Goal: Task Accomplishment & Management: Manage account settings

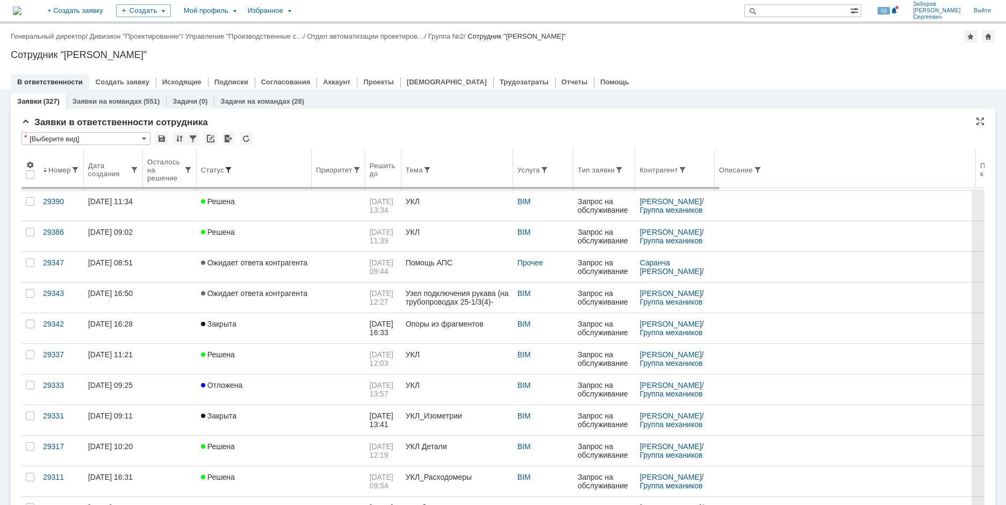
click at [226, 169] on span at bounding box center [228, 170] width 9 height 9
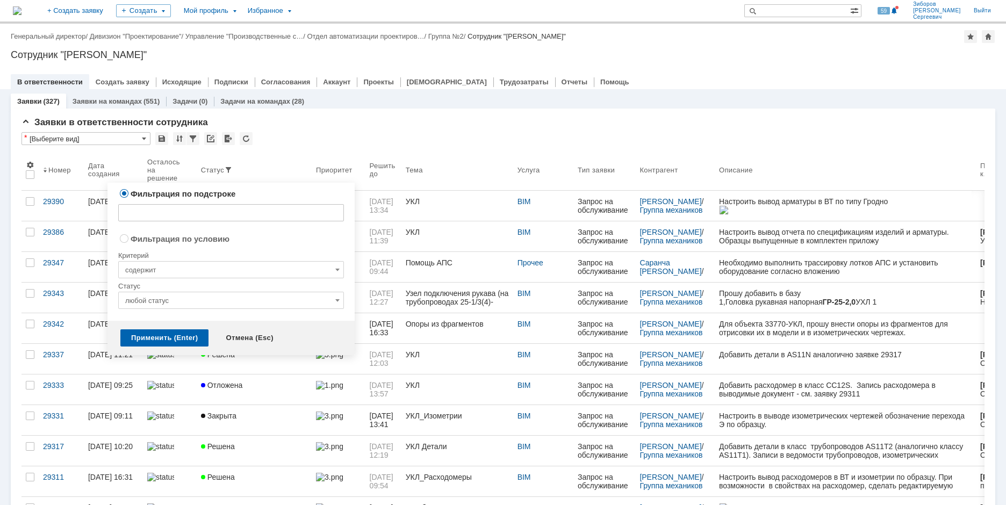
click at [331, 301] on input "любой статус" at bounding box center [231, 300] width 226 height 17
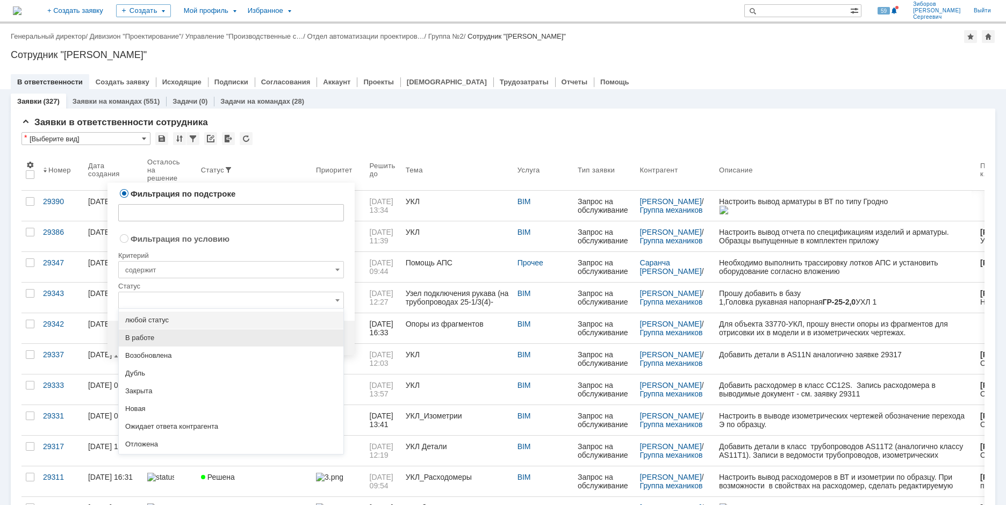
click at [141, 340] on span "В работе" at bounding box center [231, 338] width 212 height 9
radio input "false"
radio input "true"
type input "В работе"
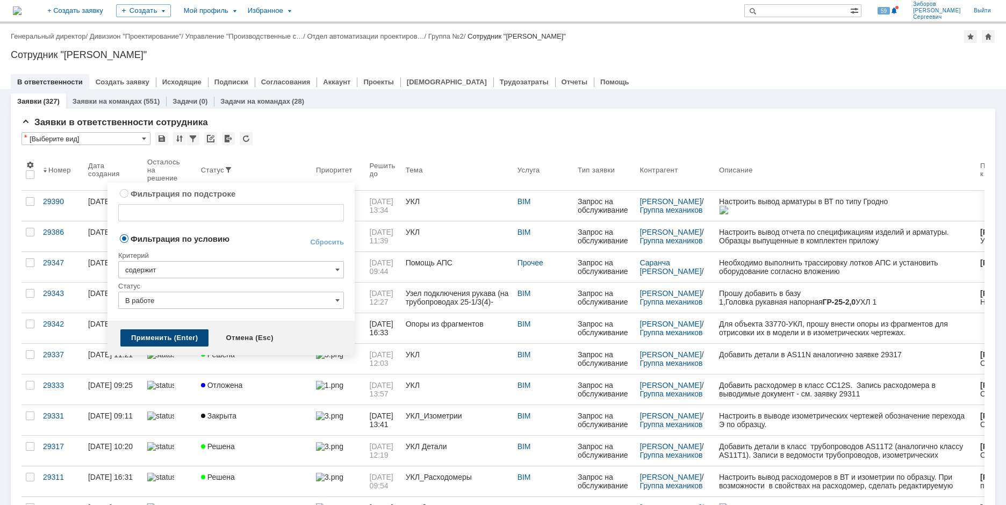
click at [149, 336] on div "Применить (Enter)" at bounding box center [164, 337] width 88 height 17
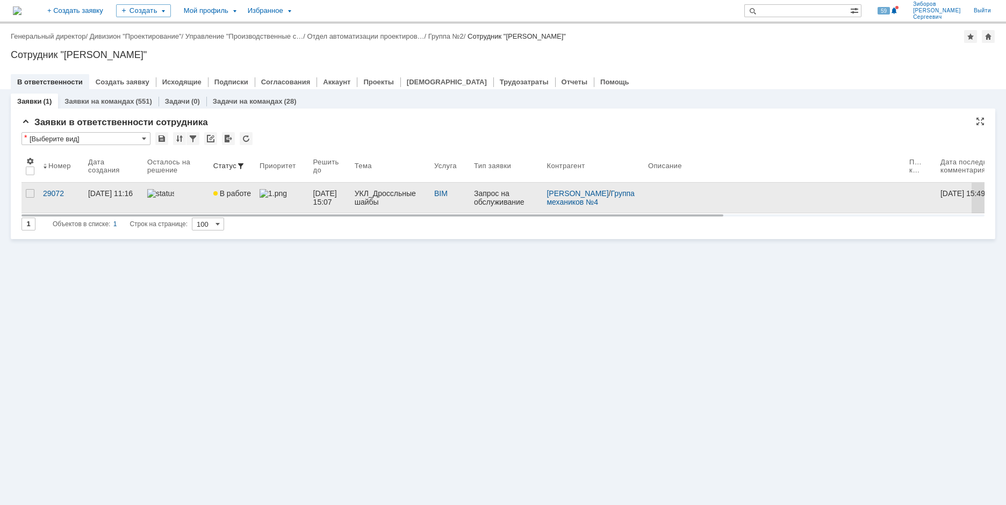
click at [370, 198] on div "УКЛ_Дроссльные шайбы" at bounding box center [390, 197] width 71 height 17
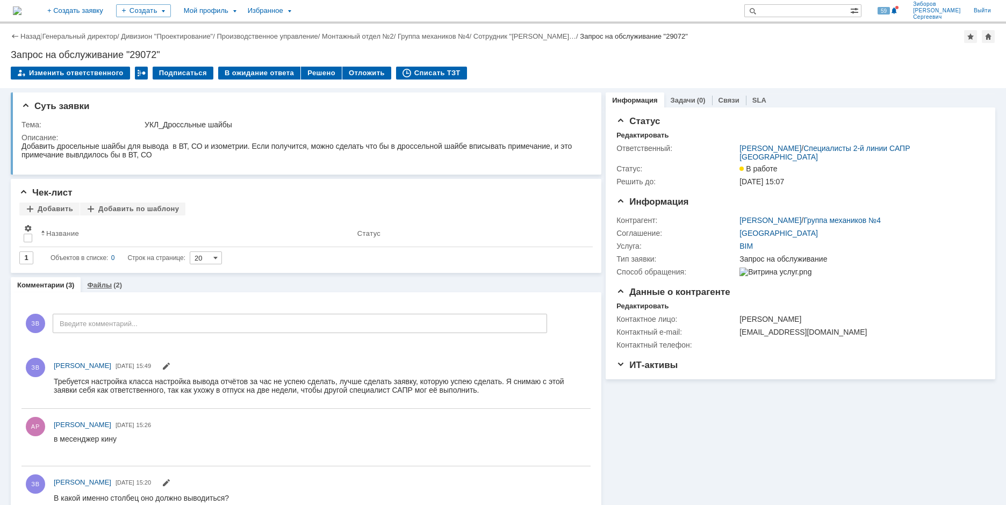
click at [105, 285] on link "Файлы" at bounding box center [99, 285] width 25 height 8
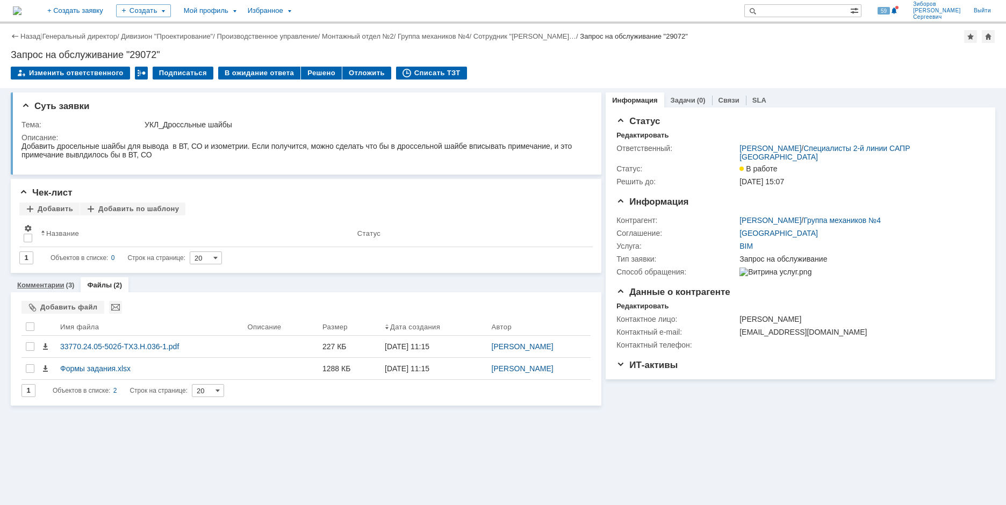
click at [48, 288] on link "Комментарии" at bounding box center [40, 285] width 47 height 8
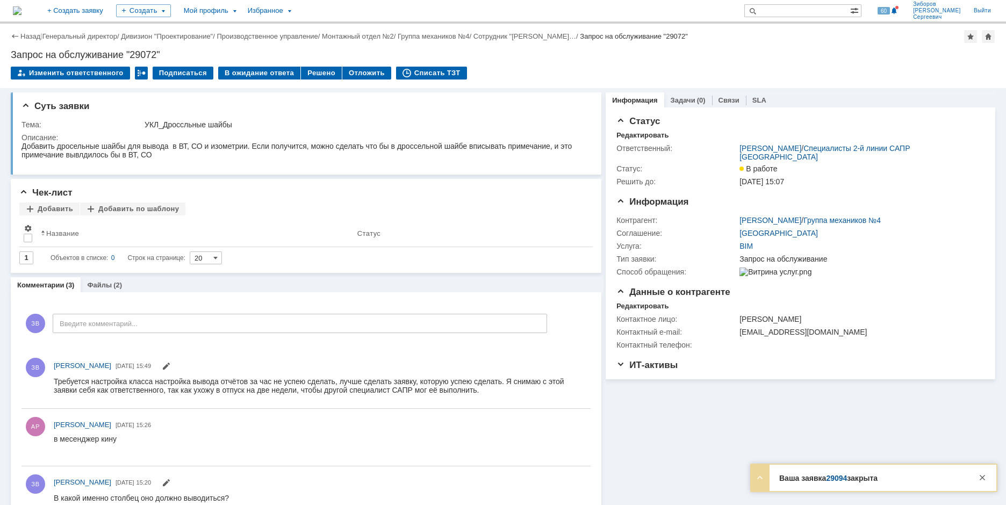
click at [835, 479] on link "29094" at bounding box center [836, 478] width 21 height 9
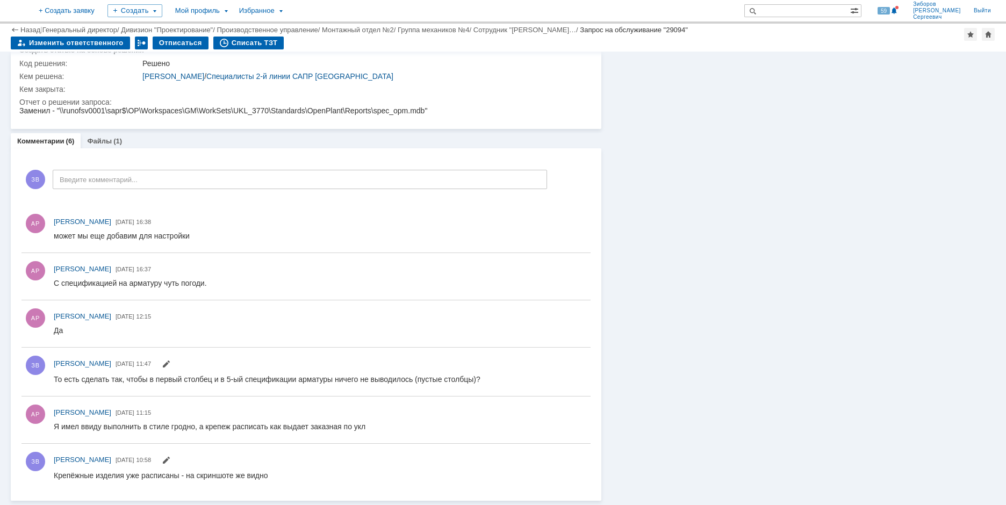
scroll to position [341, 0]
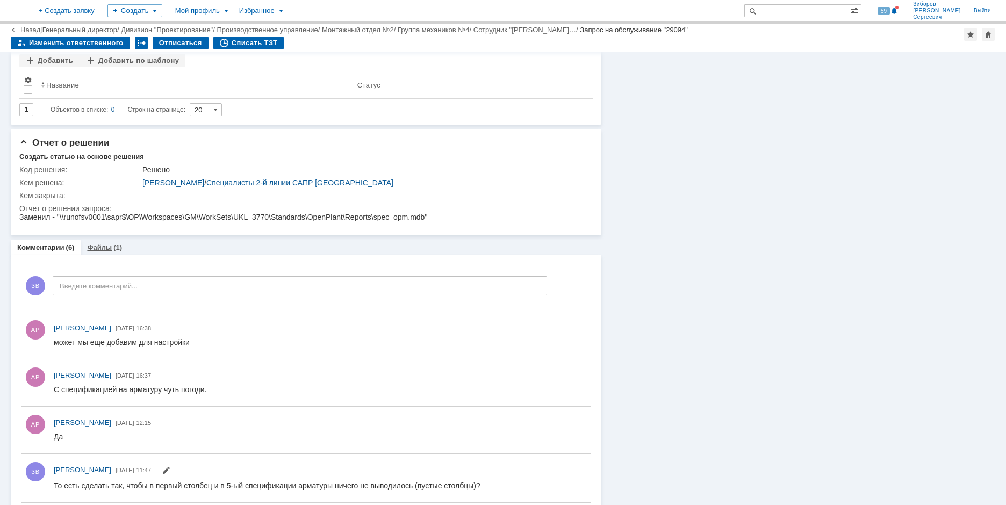
click at [107, 244] on div "Файлы (1)" at bounding box center [105, 248] width 48 height 16
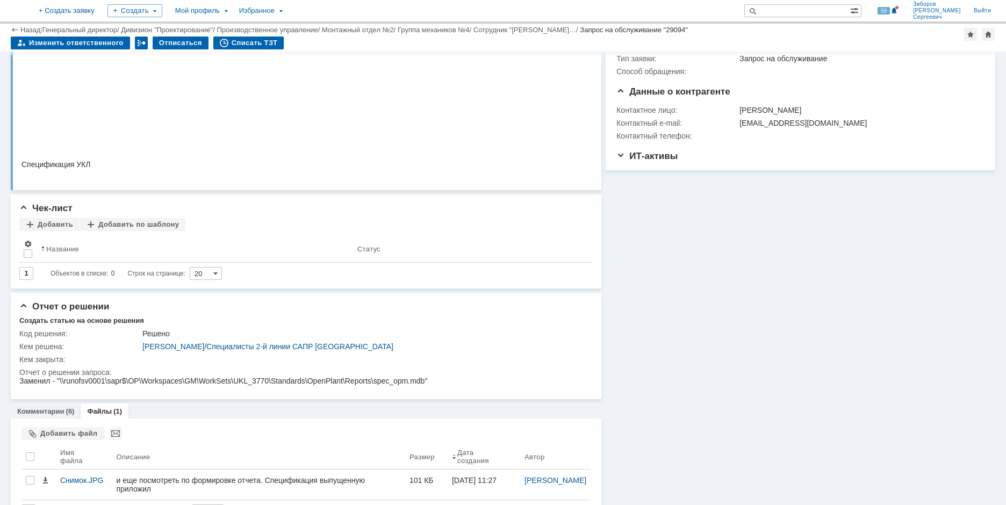
scroll to position [203, 0]
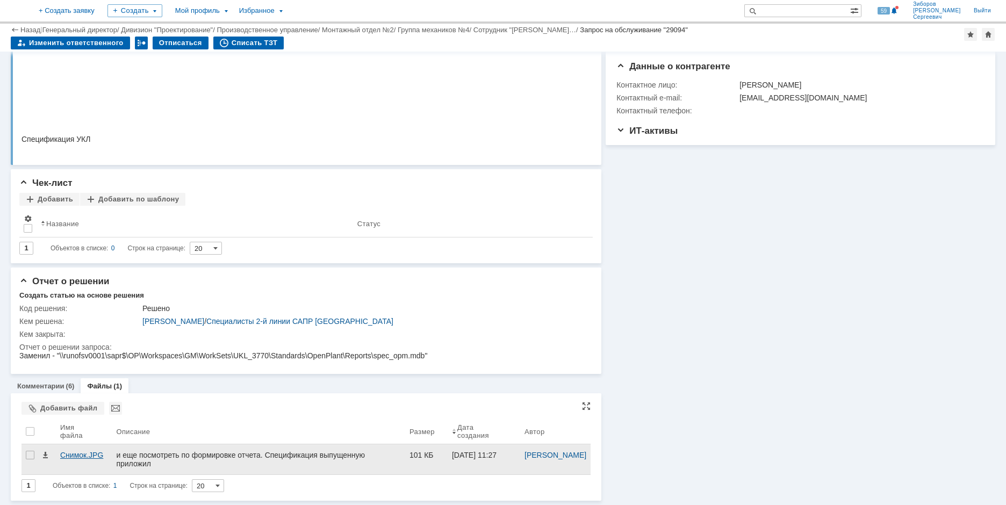
click at [82, 454] on div "Снимок.JPG" at bounding box center [83, 455] width 47 height 9
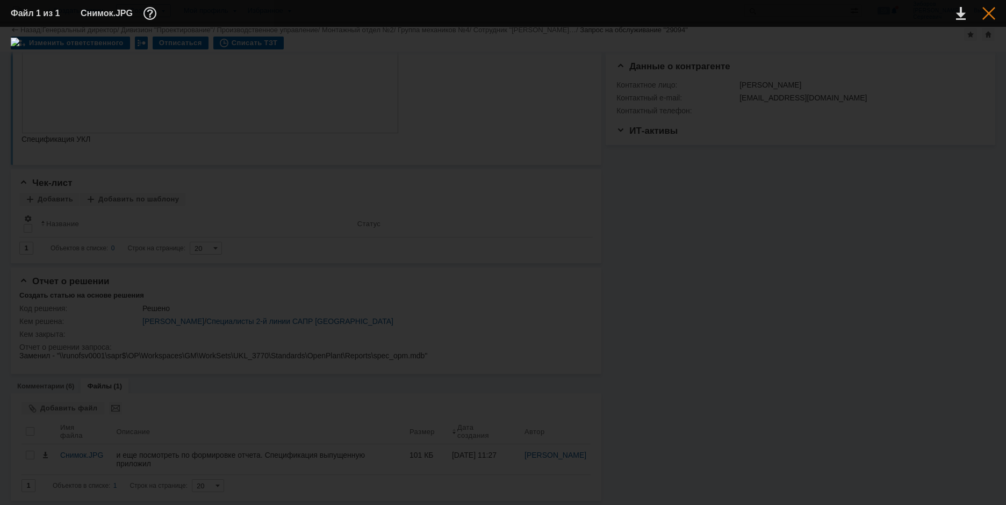
click at [988, 12] on div at bounding box center [989, 13] width 13 height 13
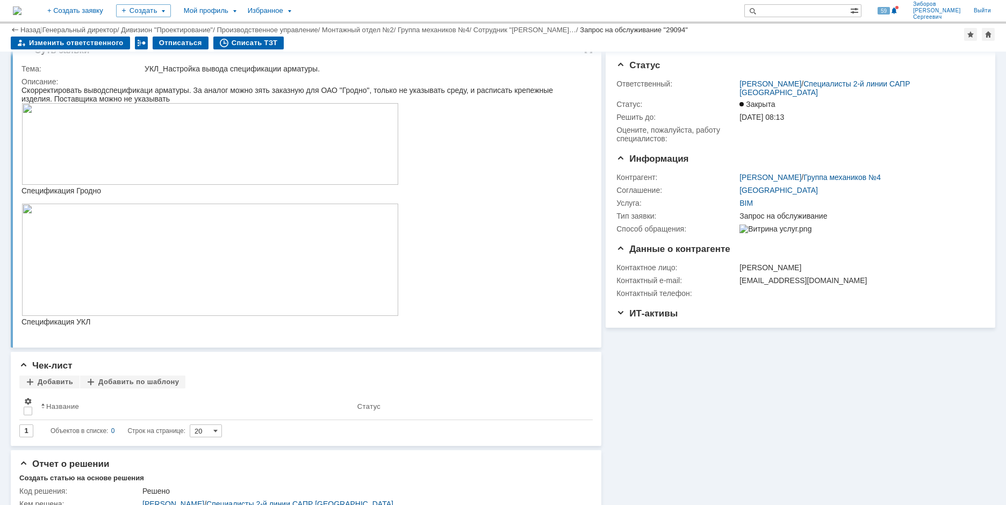
scroll to position [0, 0]
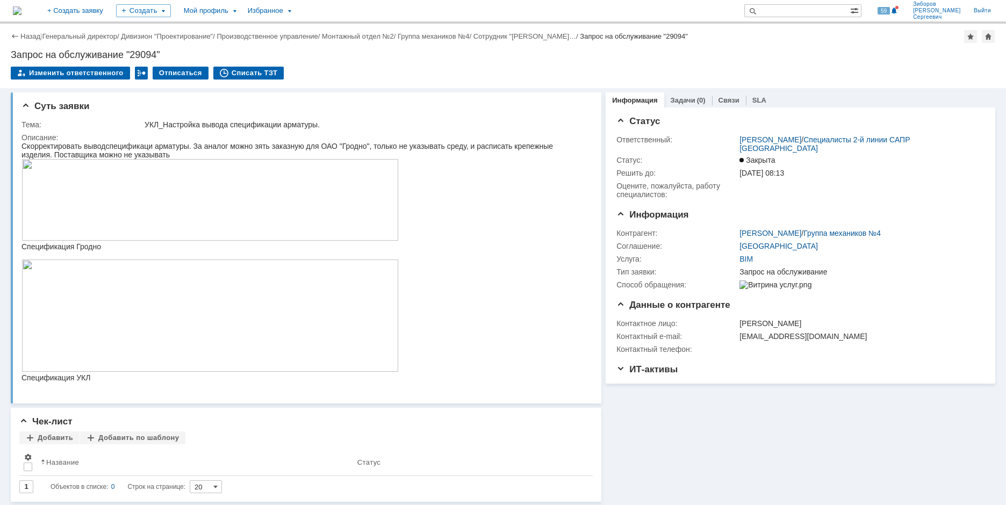
click at [22, 13] on img at bounding box center [17, 10] width 9 height 9
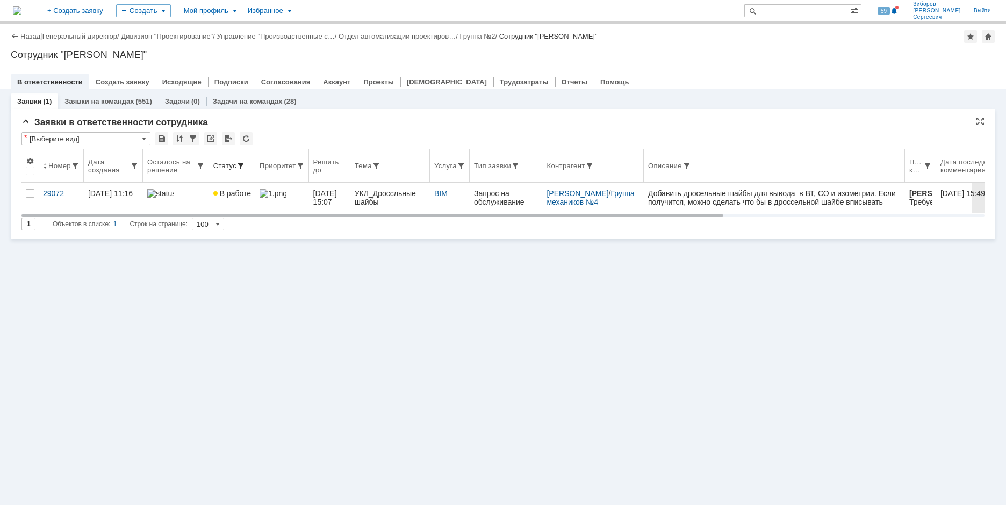
click at [240, 169] on span at bounding box center [241, 166] width 9 height 9
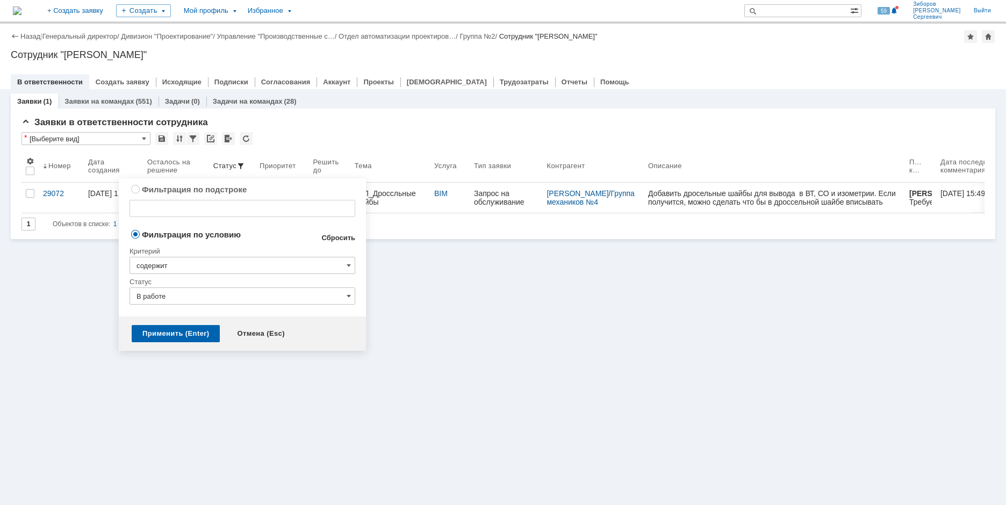
click at [331, 235] on link "Сбросить" at bounding box center [338, 238] width 34 height 9
type input "содержит"
click at [189, 330] on div "Применить (Enter)" at bounding box center [176, 333] width 88 height 17
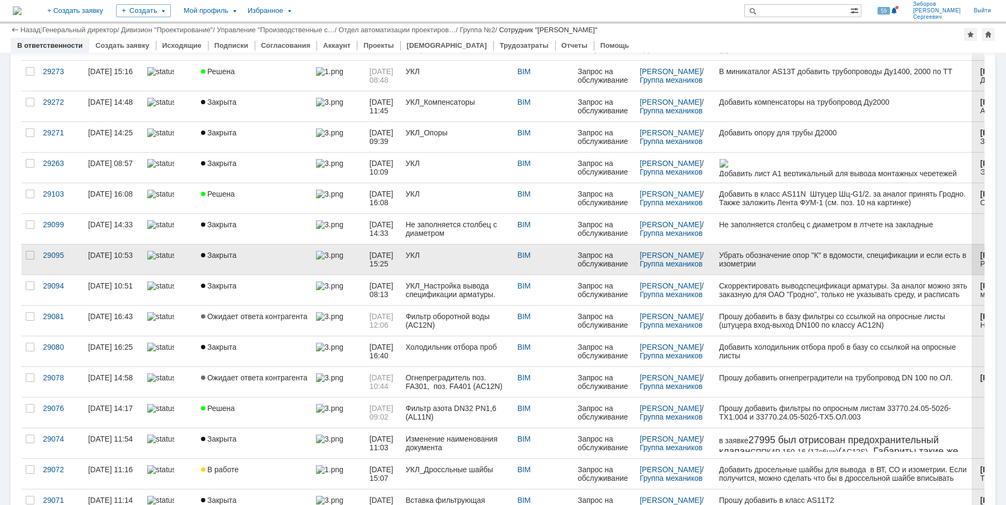
scroll to position [806, 0]
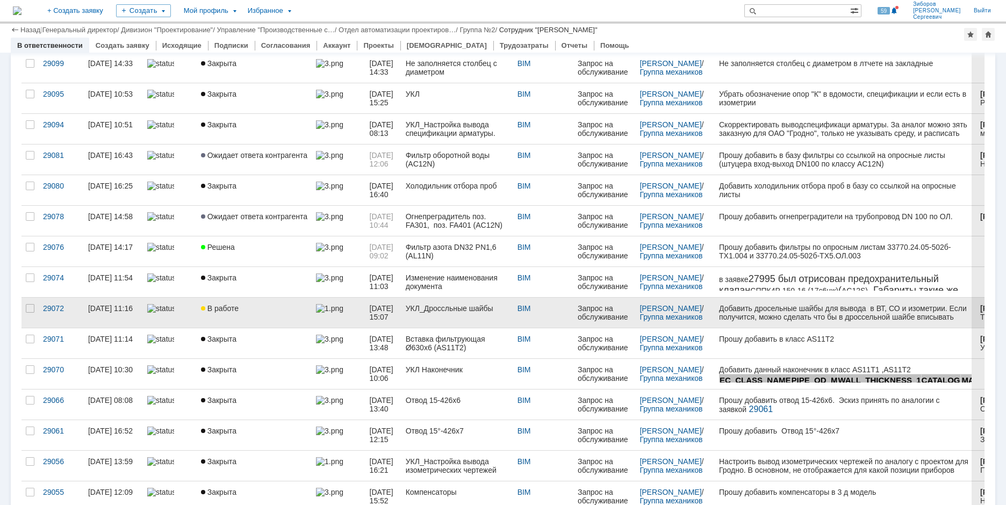
click at [223, 305] on span "В работе" at bounding box center [220, 308] width 38 height 9
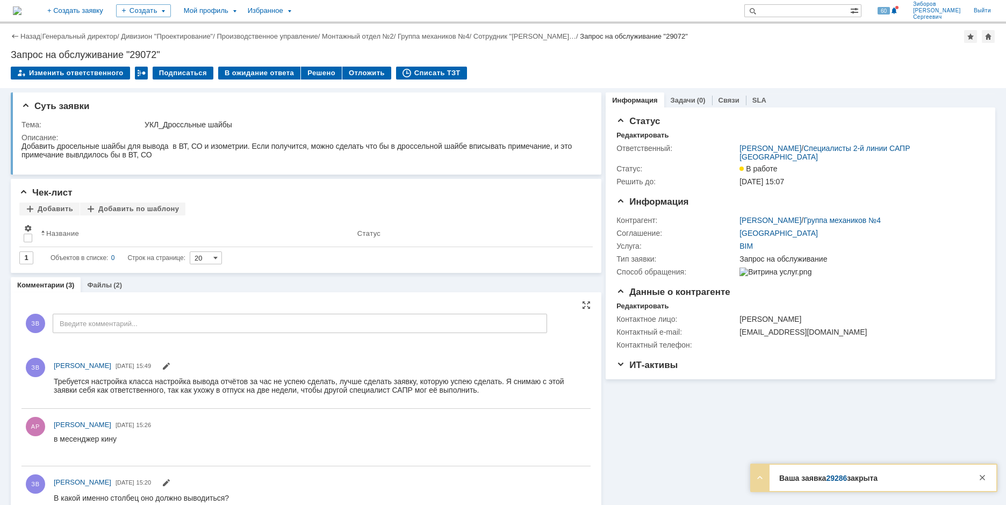
scroll to position [23, 0]
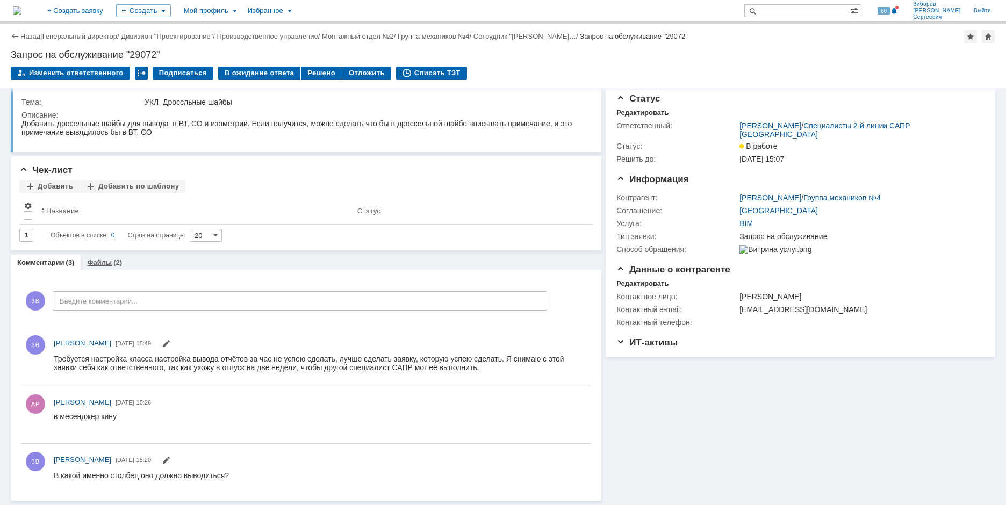
click at [113, 264] on div "(2)" at bounding box center [117, 263] width 9 height 8
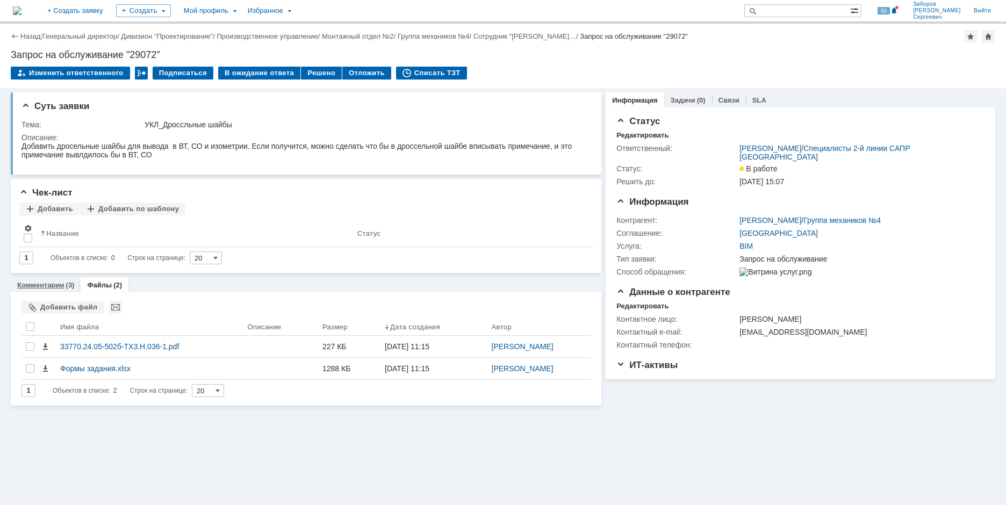
click at [58, 286] on link "Комментарии" at bounding box center [40, 285] width 47 height 8
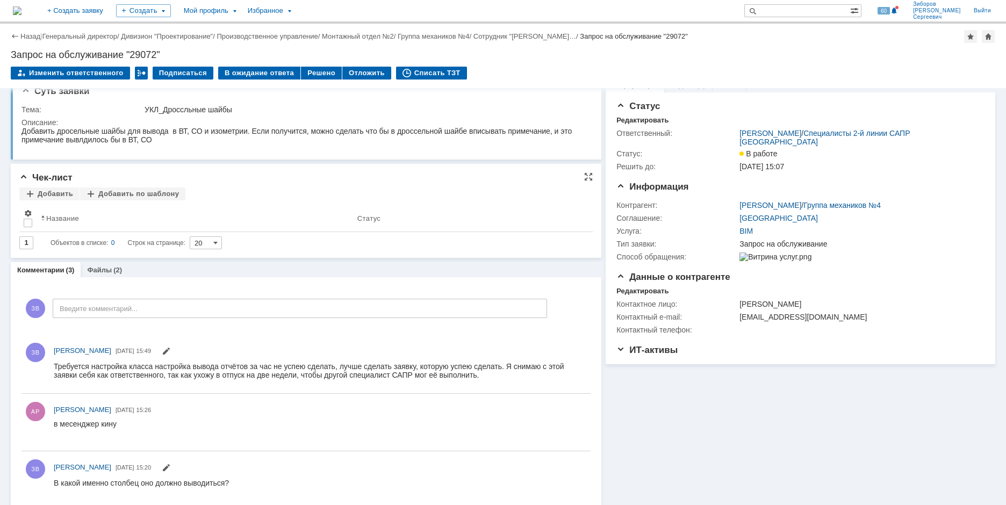
scroll to position [23, 0]
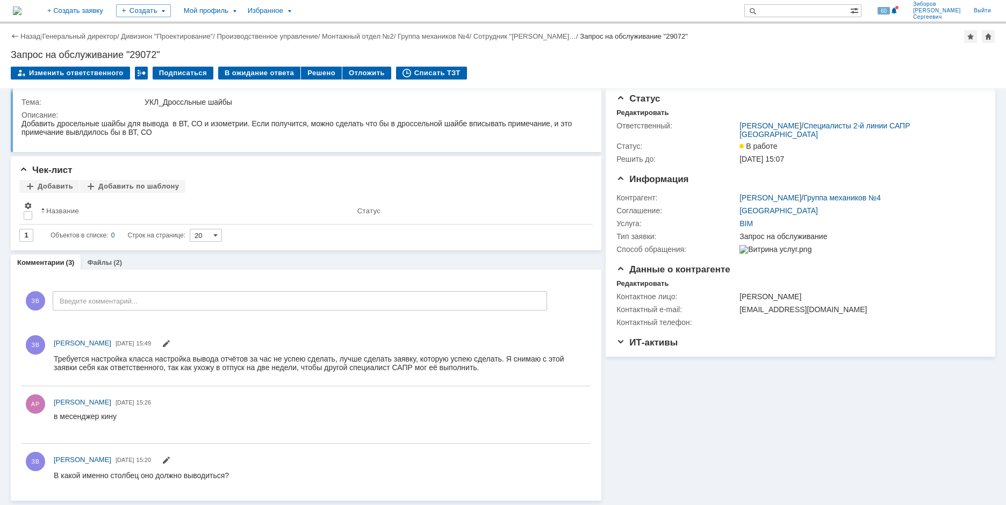
click at [268, 66] on div "Назад | Генеральный директор / Дивизион "Проектирование" / Производственное упр…" at bounding box center [503, 56] width 1006 height 65
click at [103, 261] on link "Файлы" at bounding box center [99, 263] width 25 height 8
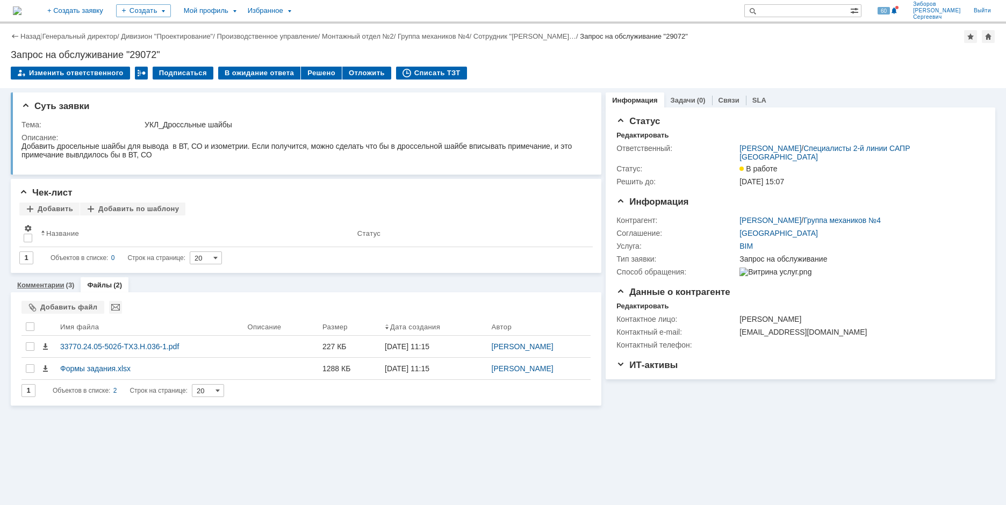
click at [44, 282] on link "Комментарии" at bounding box center [40, 285] width 47 height 8
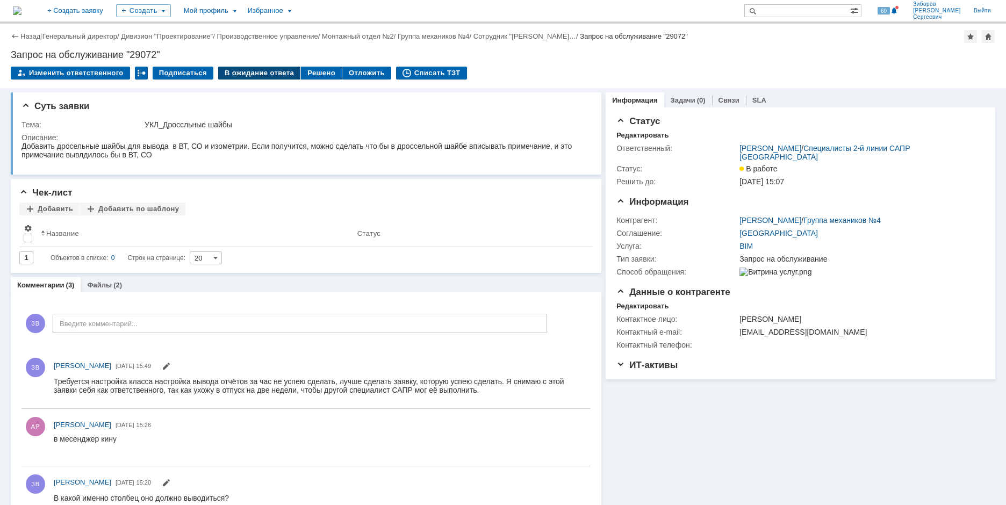
click at [256, 71] on div "В ожидание ответа" at bounding box center [259, 73] width 82 height 13
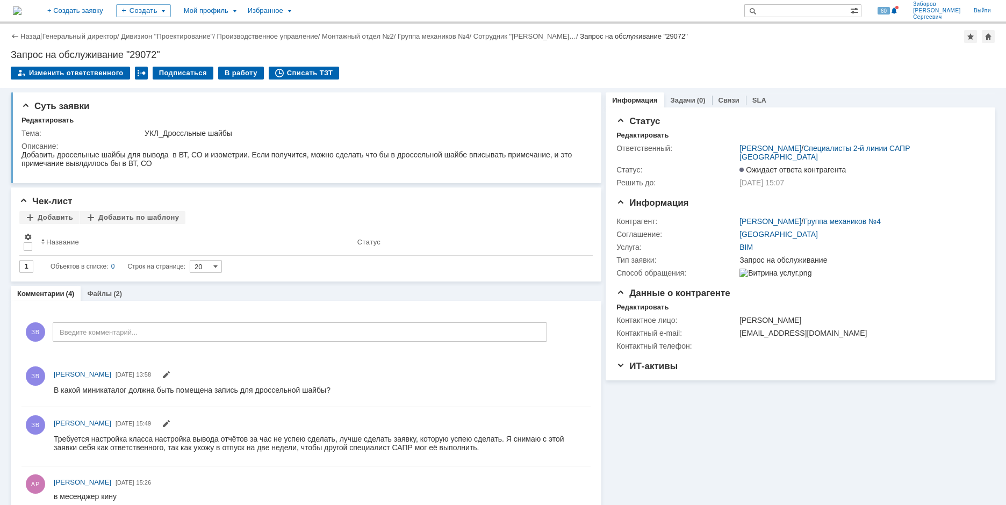
click at [22, 6] on img at bounding box center [17, 10] width 9 height 9
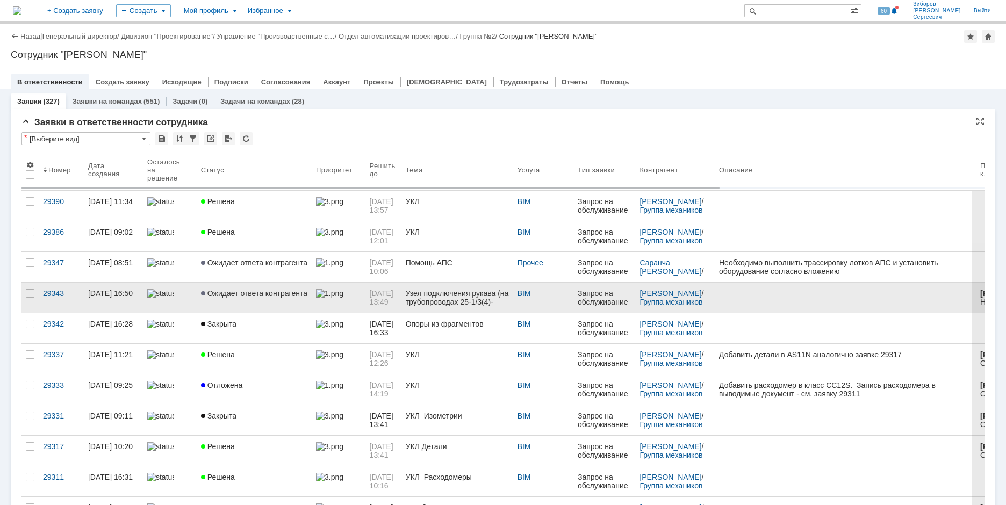
click at [268, 295] on span "Ожидает ответа контрагента" at bounding box center [254, 293] width 106 height 9
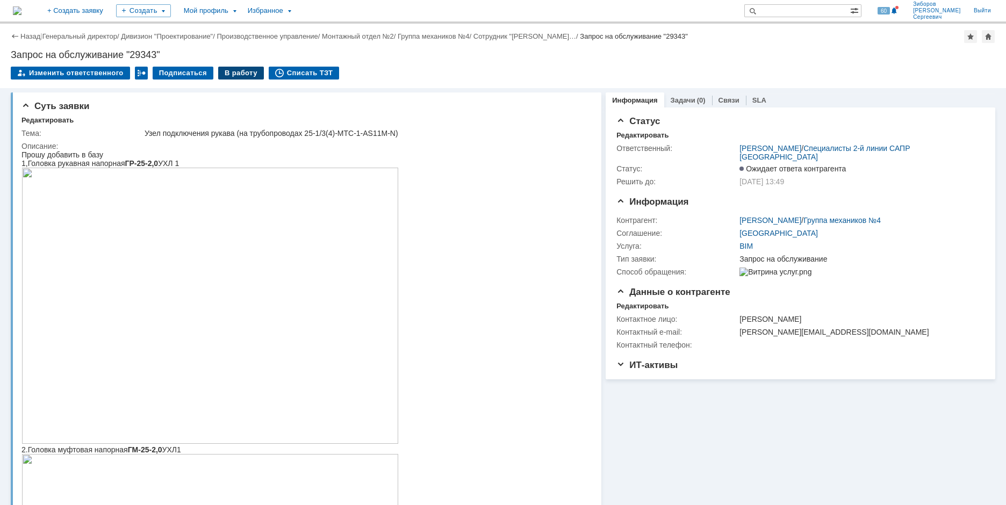
click at [227, 69] on div "В работу" at bounding box center [241, 73] width 46 height 13
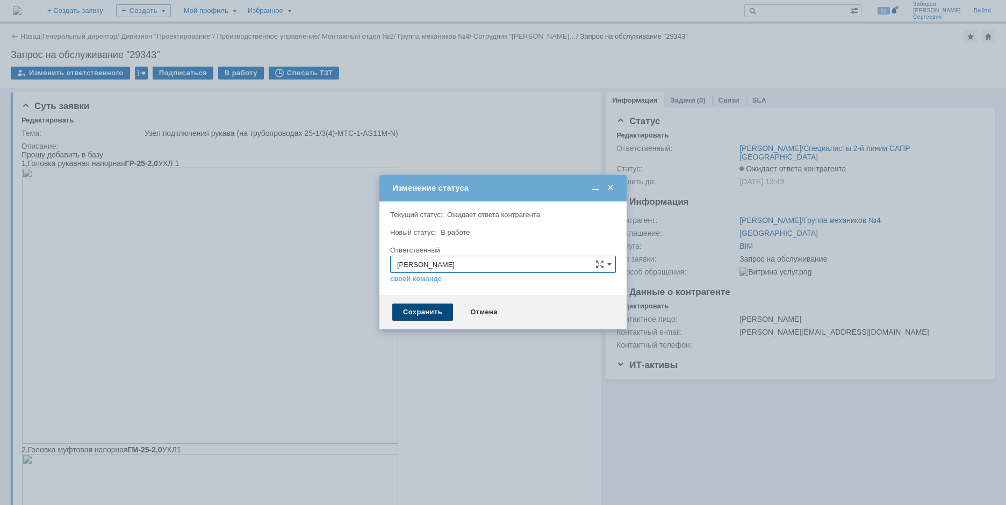
click at [425, 306] on div "Сохранить" at bounding box center [422, 312] width 61 height 17
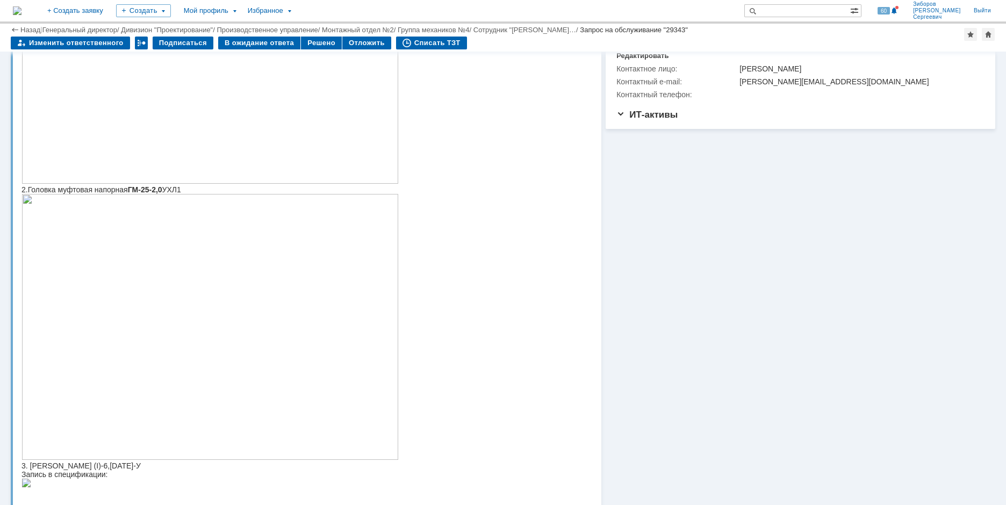
scroll to position [484, 0]
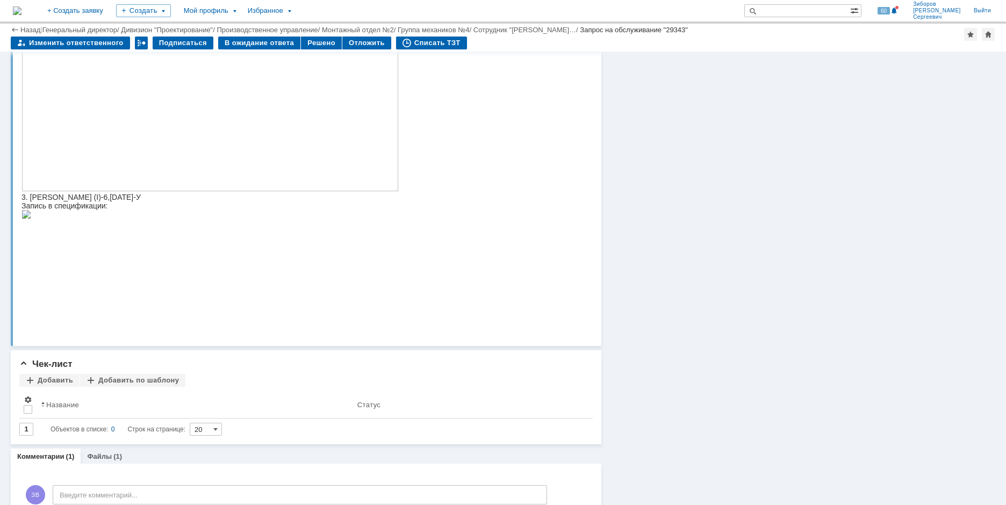
click at [31, 219] on img at bounding box center [27, 214] width 10 height 9
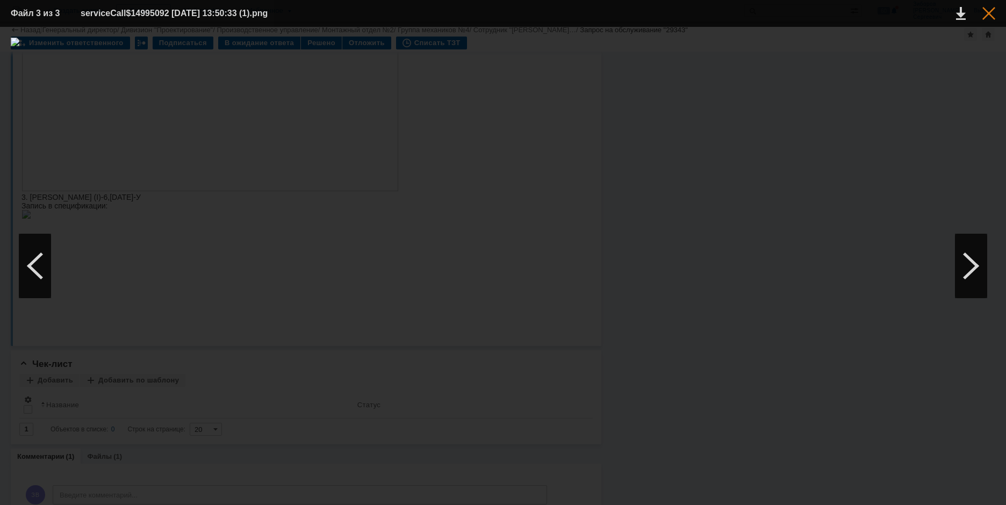
click at [988, 9] on div at bounding box center [989, 13] width 13 height 13
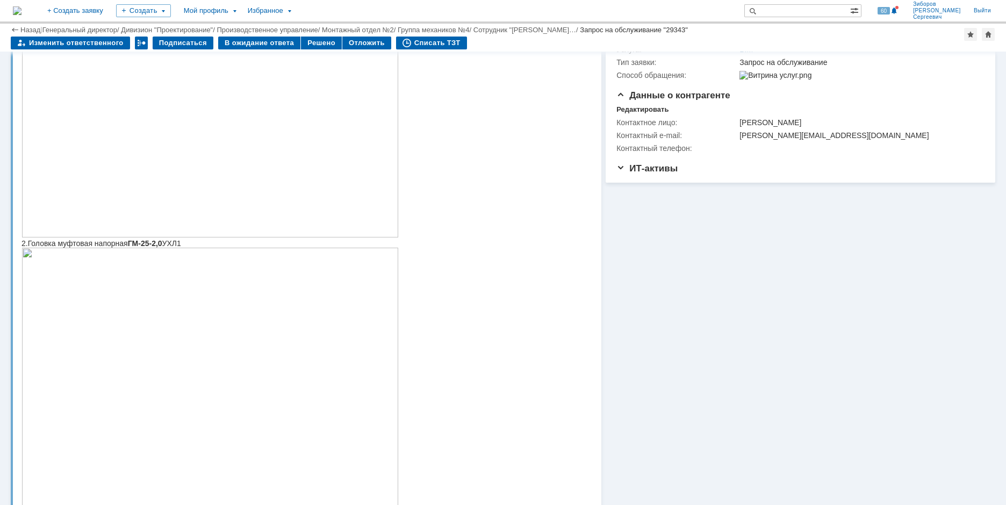
scroll to position [0, 0]
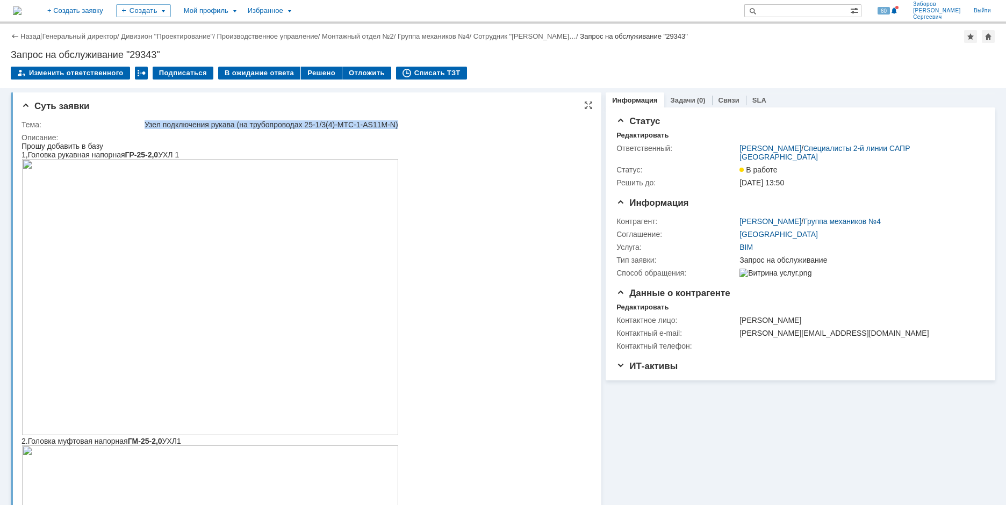
drag, startPoint x: 146, startPoint y: 122, endPoint x: 409, endPoint y: 124, distance: 262.8
click at [409, 124] on div "Узел подключения рукава (на трубопроводах 25-1/3(4)-МТС-1-AS11M-N)" at bounding box center [365, 124] width 441 height 9
copy div "Узел подключения рукава (на трубопроводах 25-1/3(4)-МТС-1-AS11M-N)"
click at [196, 119] on td "Узел подключения рукава (на трубопроводах 25-1/3(4)-МТС-1-AS11M-N)" at bounding box center [364, 124] width 445 height 13
drag, startPoint x: 146, startPoint y: 124, endPoint x: 401, endPoint y: 127, distance: 255.3
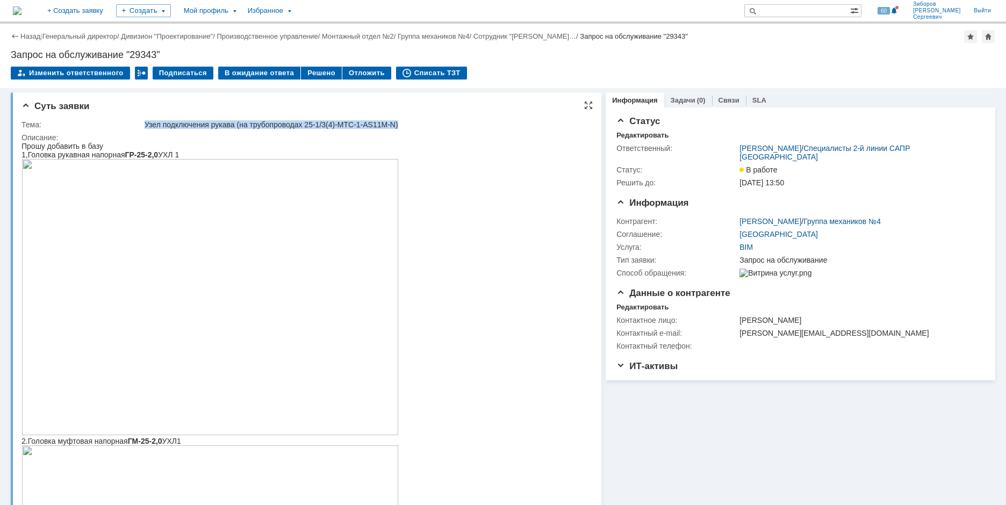
click at [401, 127] on div "Узел подключения рукава (на трубопроводах 25-1/3(4)-МТС-1-AS11M-N)" at bounding box center [365, 124] width 441 height 9
copy div "Узел подключения рукава (на трубопроводах 25-1/3(4)-МТС-1-AS11M-N)"
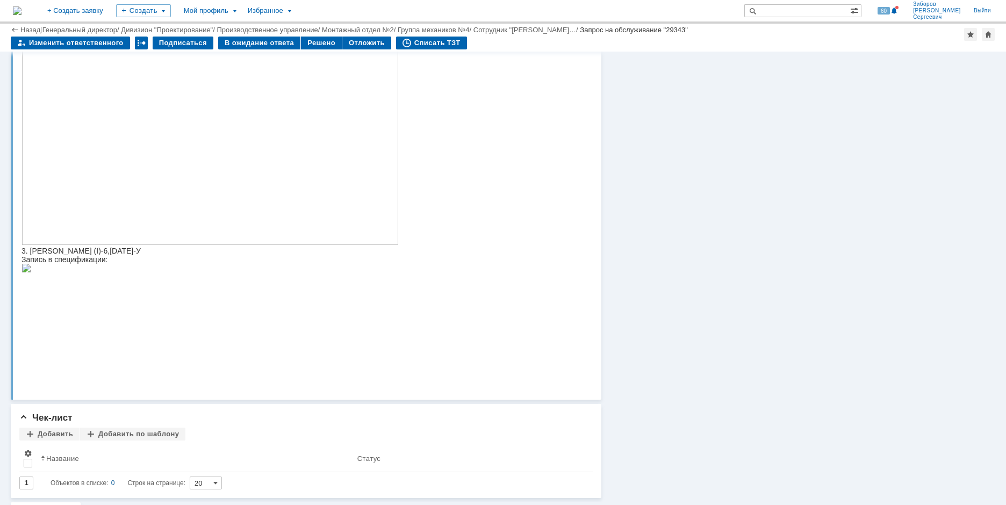
scroll to position [562, 0]
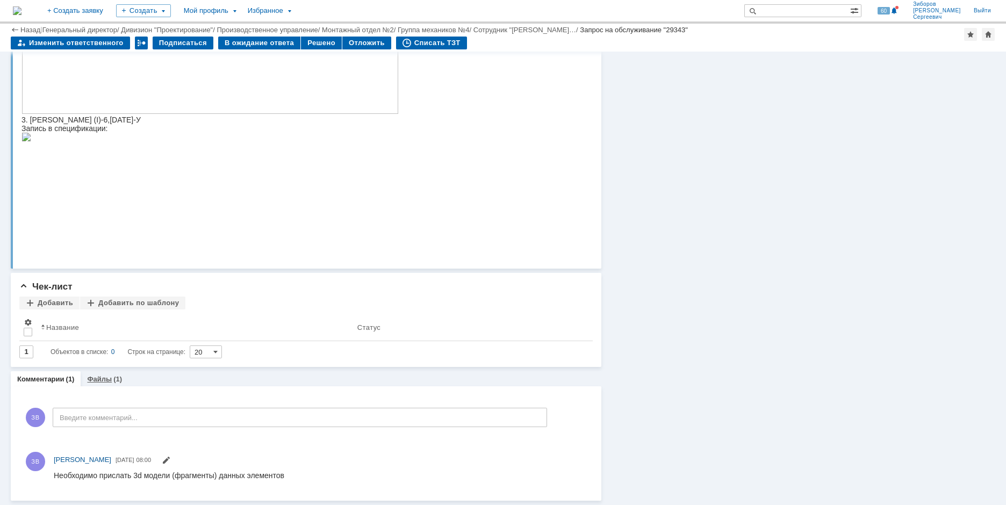
click at [105, 378] on link "Файлы" at bounding box center [99, 379] width 25 height 8
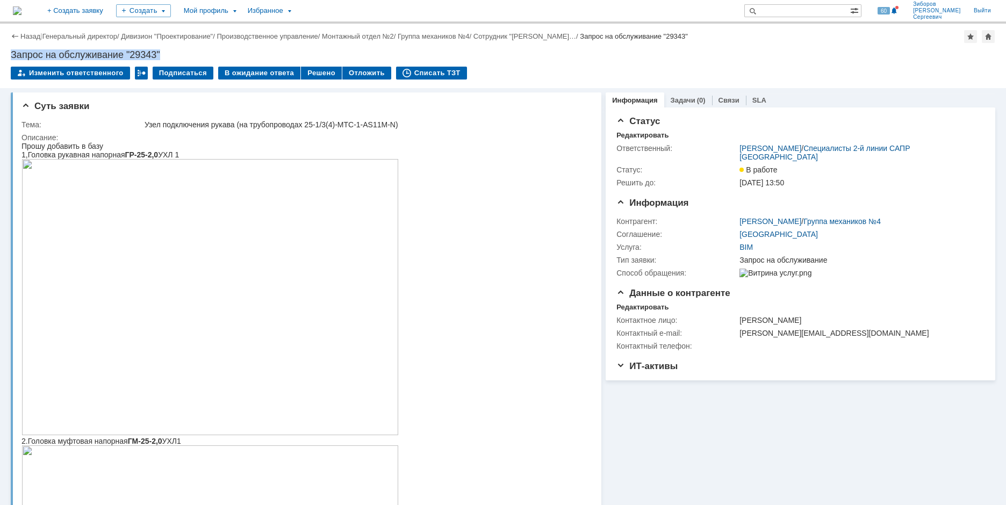
drag, startPoint x: 12, startPoint y: 52, endPoint x: 202, endPoint y: 54, distance: 189.8
click at [202, 54] on div "Запрос на обслуживание "29343"" at bounding box center [503, 54] width 985 height 11
copy div "Запрос на обслуживание "29343""
click at [22, 10] on img at bounding box center [17, 10] width 9 height 9
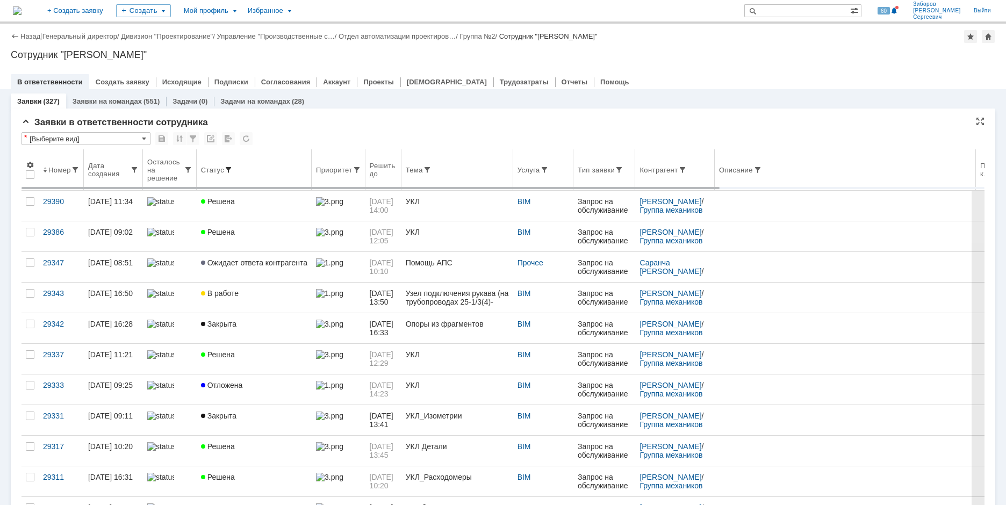
click at [227, 167] on span at bounding box center [228, 170] width 9 height 9
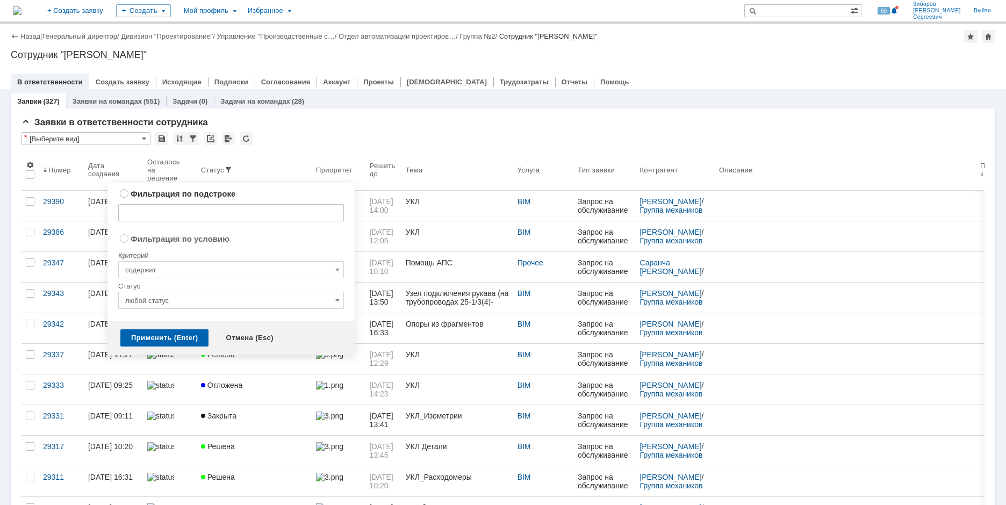
radio input "true"
click at [337, 301] on span at bounding box center [337, 300] width 4 height 9
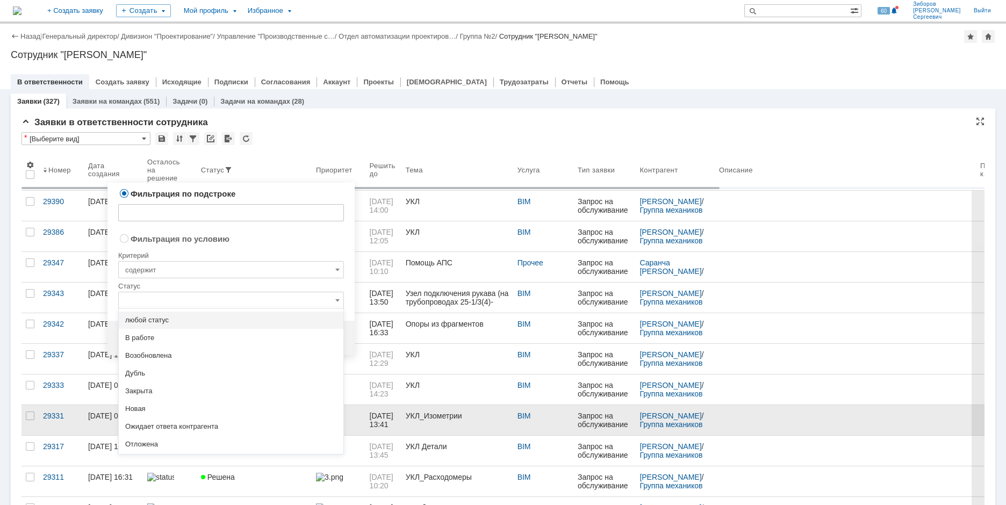
click at [202, 425] on span "Ожидает ответа контрагента" at bounding box center [231, 426] width 212 height 9
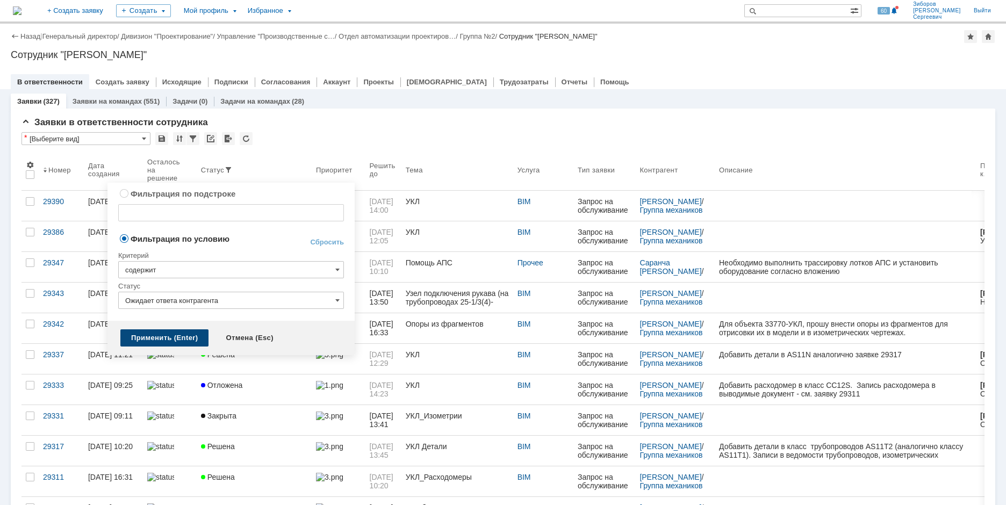
click at [161, 337] on div "Применить (Enter)" at bounding box center [164, 337] width 88 height 17
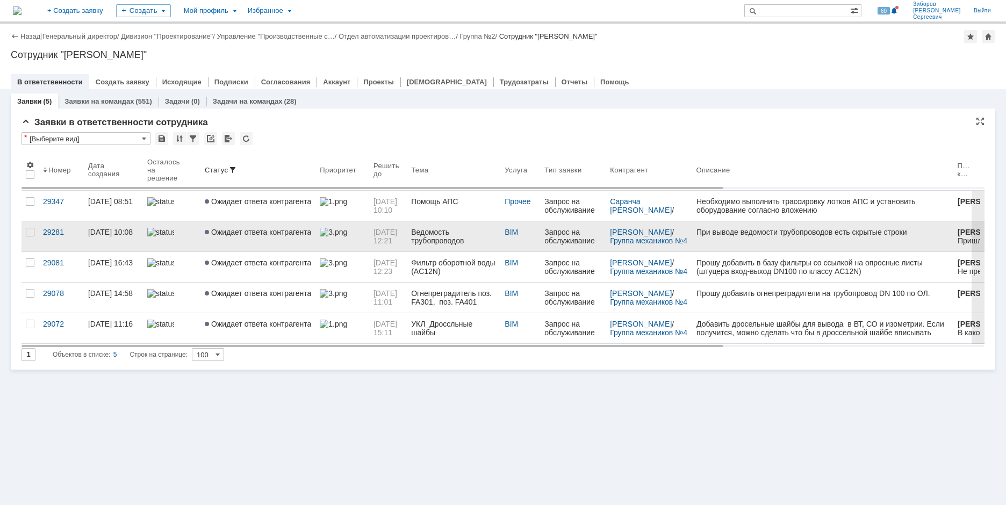
click at [247, 233] on span "Ожидает ответа контрагента" at bounding box center [258, 232] width 106 height 9
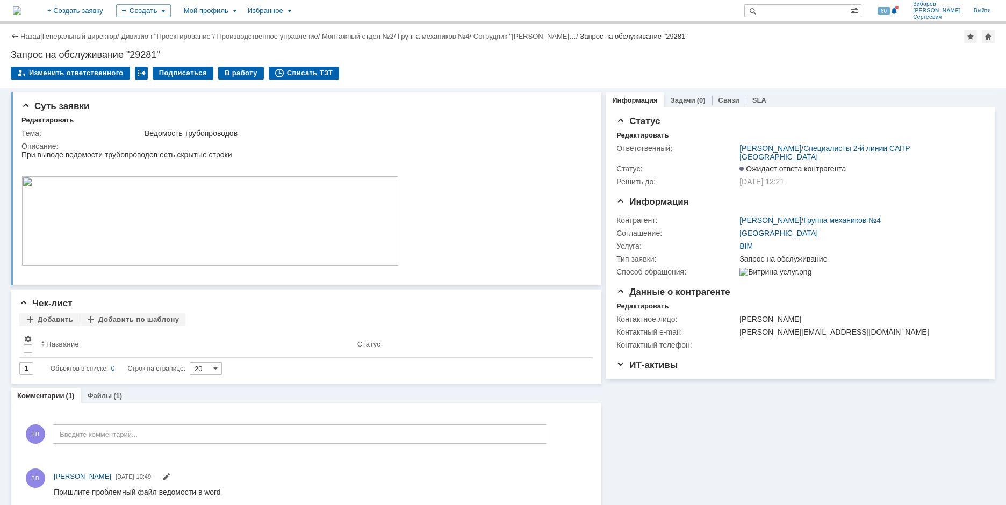
click at [233, 66] on div "Назад | Генеральный директор / Дивизион "Проектирование" / Производственное упр…" at bounding box center [503, 56] width 1006 height 65
click at [233, 75] on div "В работу" at bounding box center [241, 73] width 46 height 13
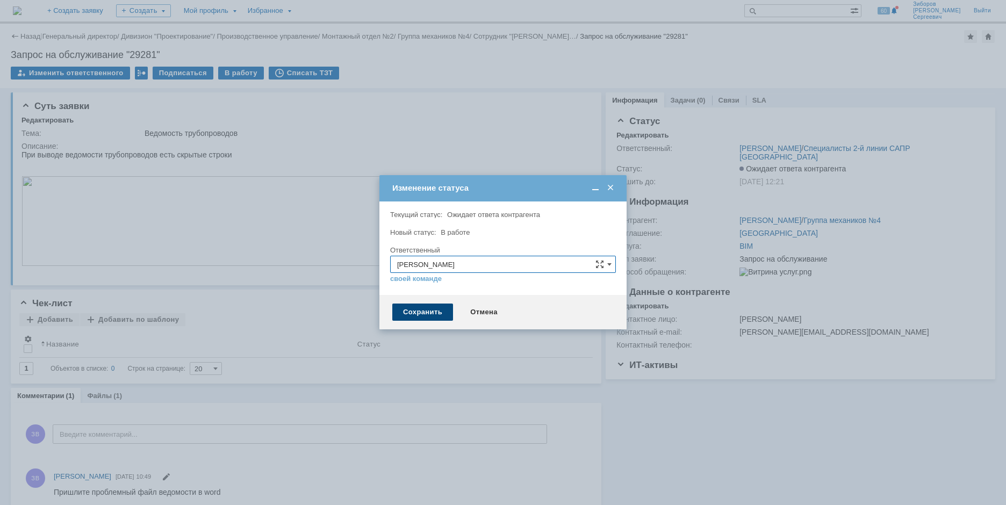
click at [422, 313] on div "Сохранить" at bounding box center [422, 312] width 61 height 17
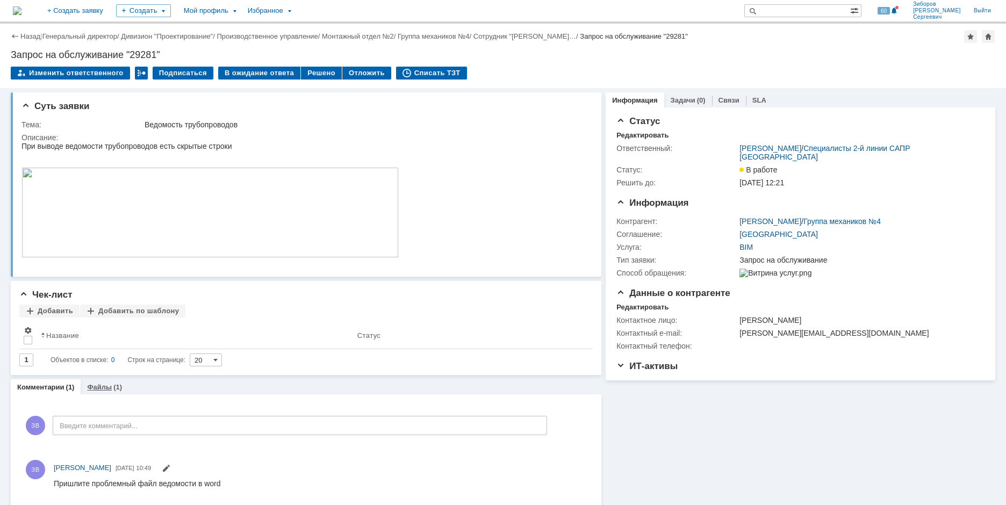
click at [105, 387] on link "Файлы" at bounding box center [99, 387] width 25 height 8
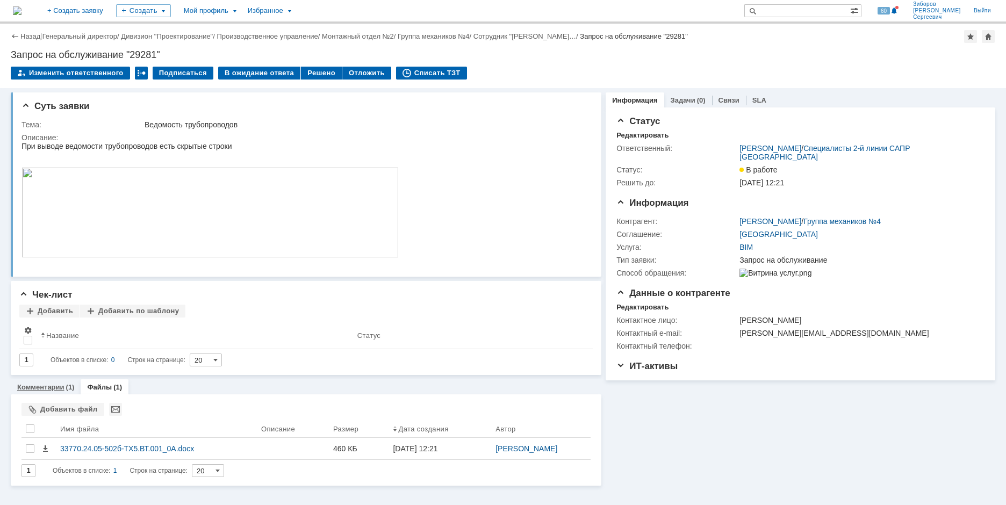
click at [49, 383] on div "Комментарии (1)" at bounding box center [46, 387] width 70 height 16
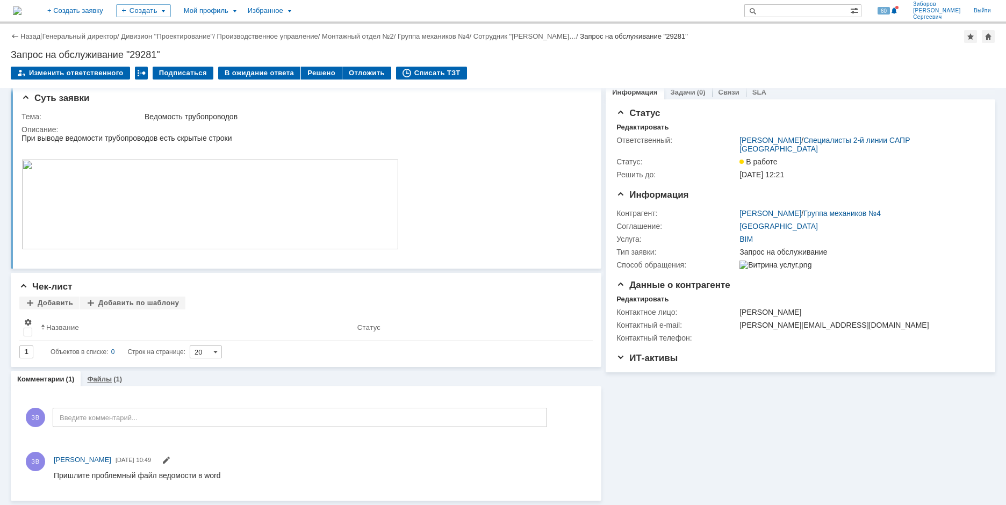
click at [98, 378] on link "Файлы" at bounding box center [99, 379] width 25 height 8
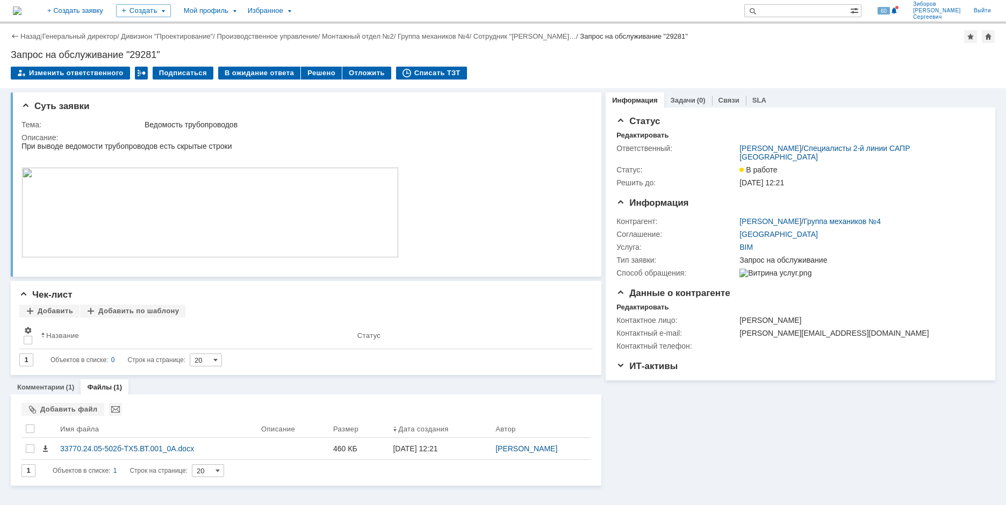
click at [22, 13] on img at bounding box center [17, 10] width 9 height 9
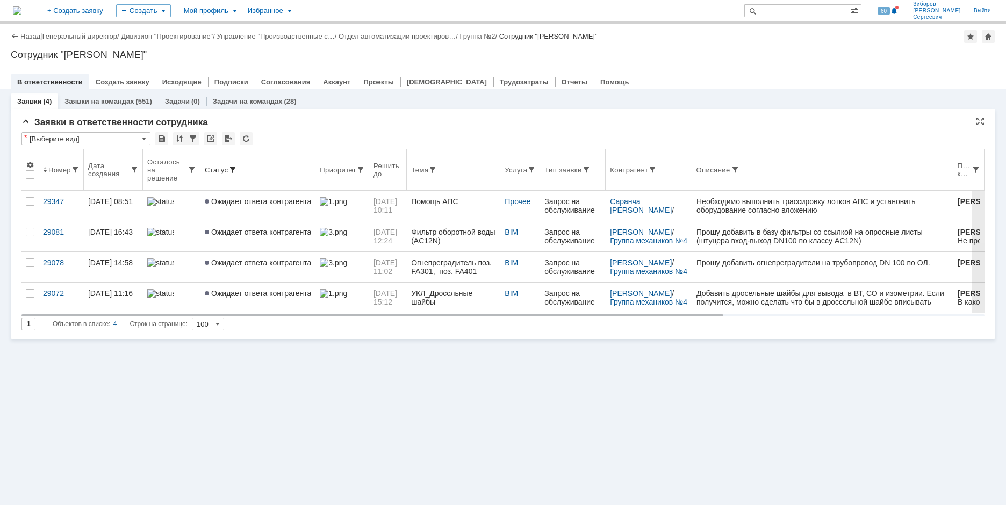
click at [233, 170] on span at bounding box center [232, 170] width 9 height 9
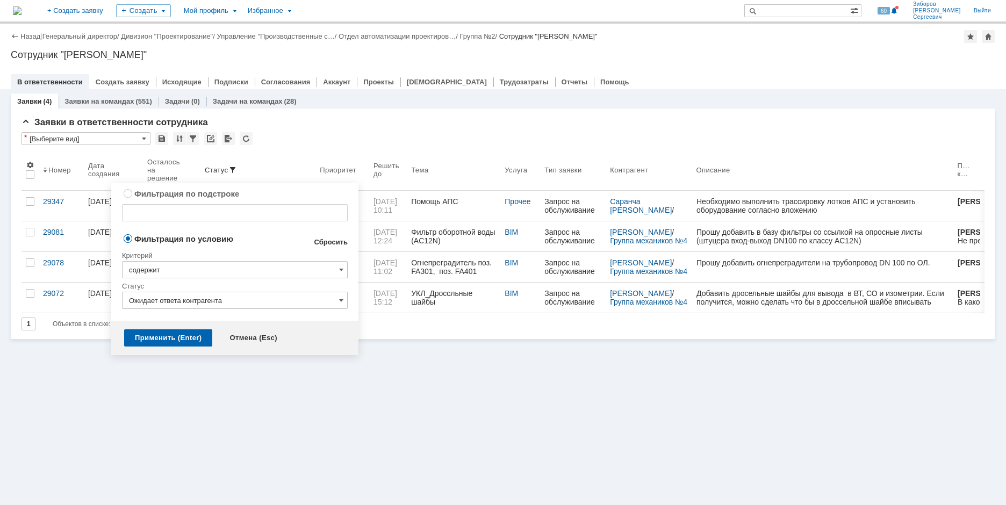
click at [340, 239] on link "Сбросить" at bounding box center [331, 242] width 34 height 9
type input "содержит"
click at [163, 333] on div "Применить (Enter)" at bounding box center [168, 337] width 88 height 17
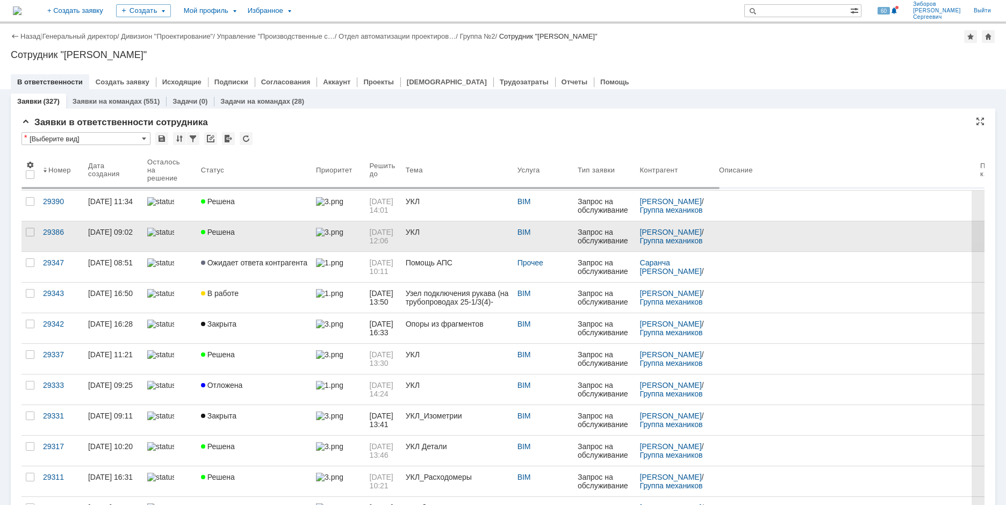
click at [237, 231] on div "Решена" at bounding box center [254, 232] width 106 height 9
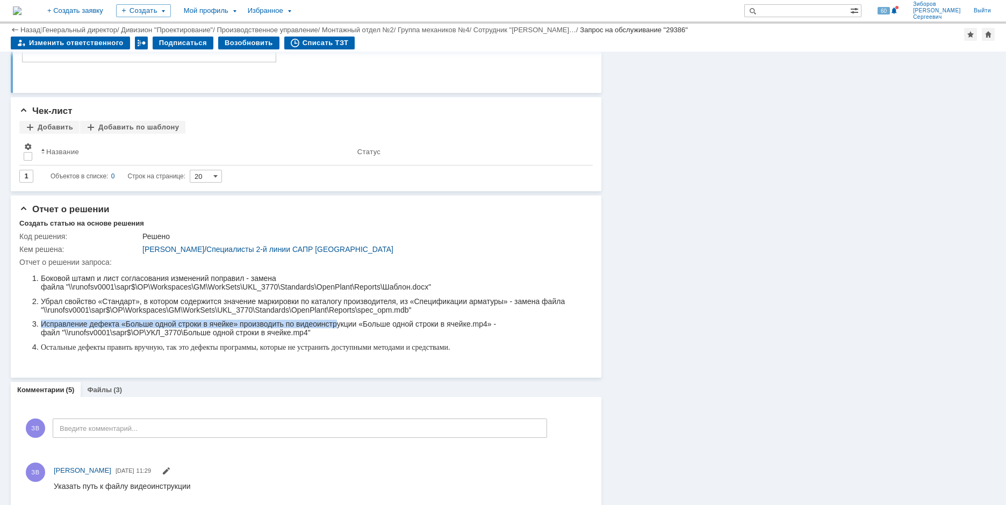
drag, startPoint x: 42, startPoint y: 326, endPoint x: 335, endPoint y: 325, distance: 292.4
click at [335, 325] on span "Исправление дефекта «Больше одной строки в ячейке» производить по видеоинструкц…" at bounding box center [268, 328] width 455 height 17
drag, startPoint x: 382, startPoint y: 335, endPoint x: 375, endPoint y: 332, distance: 7.7
click at [381, 335] on li "Исправление дефекта «Больше одной строки в ячейке» производить по видеоинструкц…" at bounding box center [310, 328] width 538 height 17
drag, startPoint x: 41, startPoint y: 339, endPoint x: 312, endPoint y: 339, distance: 270.4
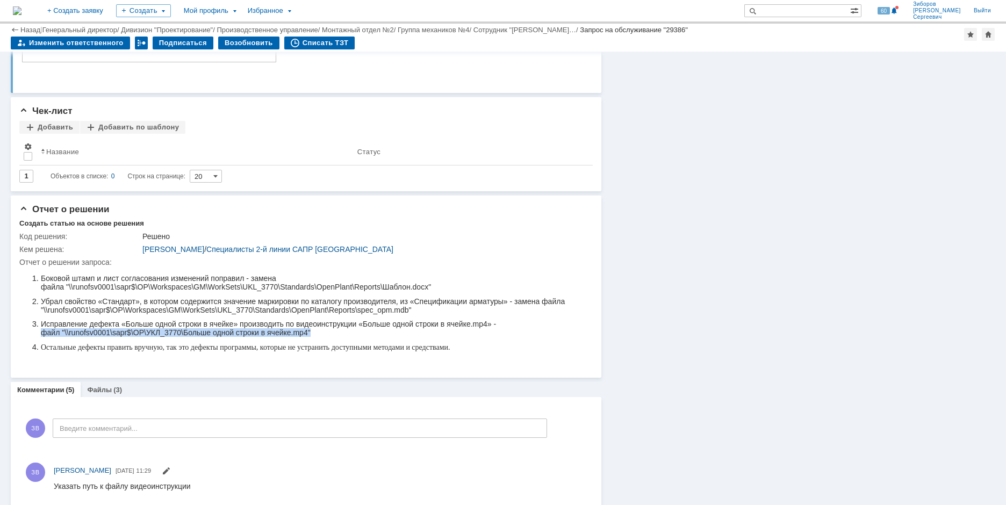
click at [312, 337] on li "Исправление дефекта «Больше одной строки в ячейке» производить по видеоинструкц…" at bounding box center [310, 328] width 538 height 17
copy span "файл "\\runofsv0001\sapr$\OP\УКЛ_3770\Больше одной строки в ячейке.mp4""
click at [22, 6] on img at bounding box center [17, 10] width 9 height 9
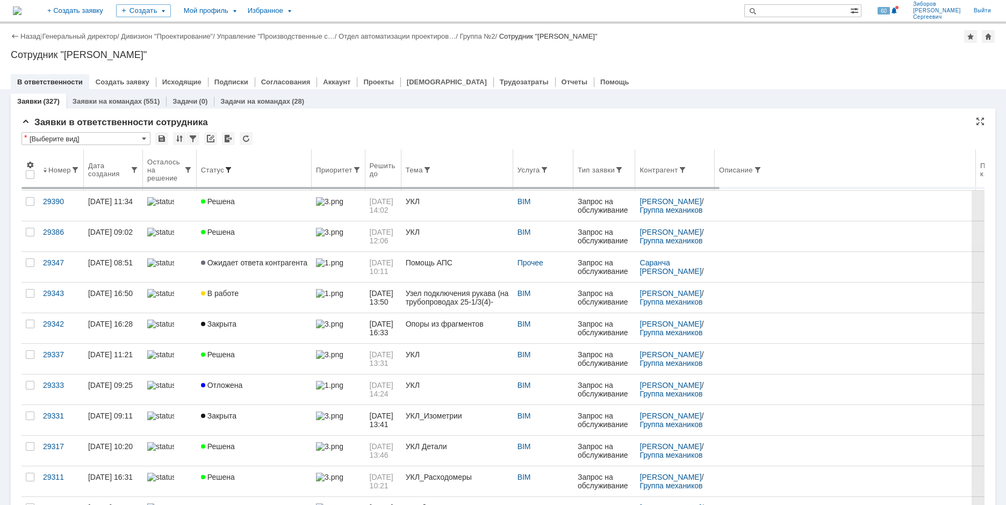
click at [227, 166] on span at bounding box center [228, 170] width 9 height 9
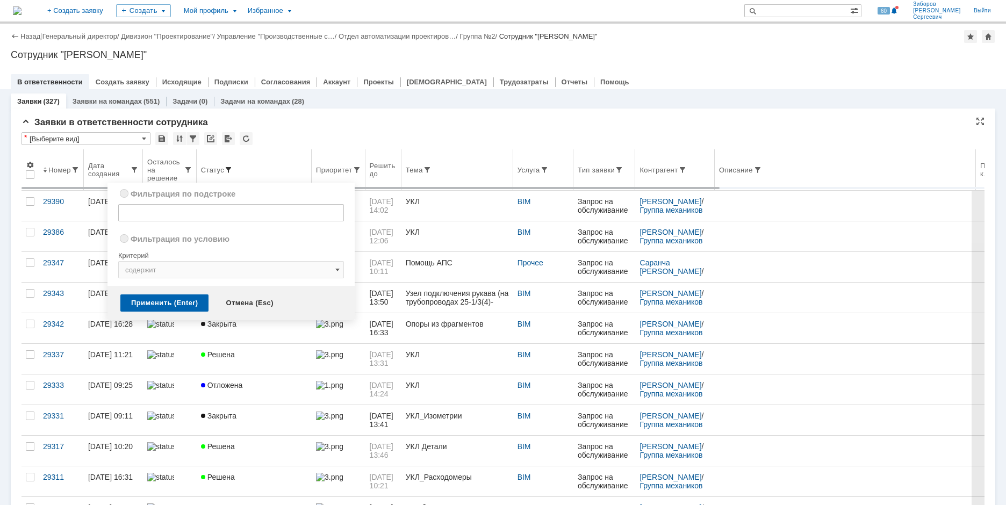
click at [228, 168] on span at bounding box center [228, 170] width 9 height 9
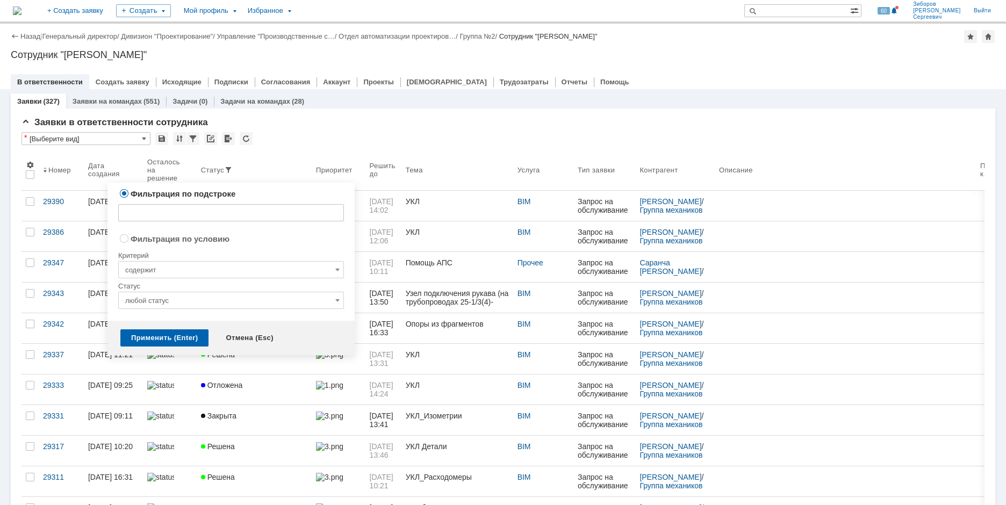
click at [310, 299] on input "любой статус" at bounding box center [231, 300] width 226 height 17
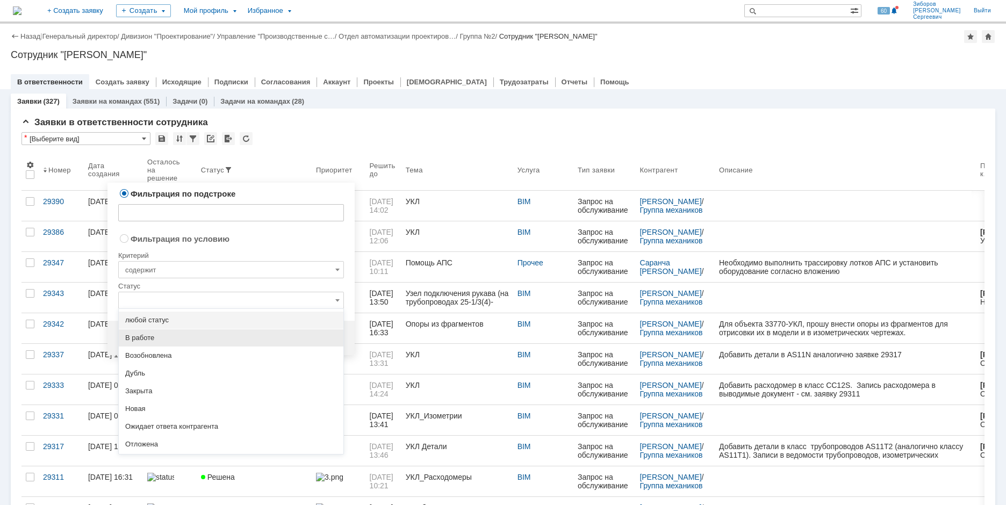
click at [157, 341] on span "В работе" at bounding box center [231, 338] width 212 height 9
radio input "false"
radio input "true"
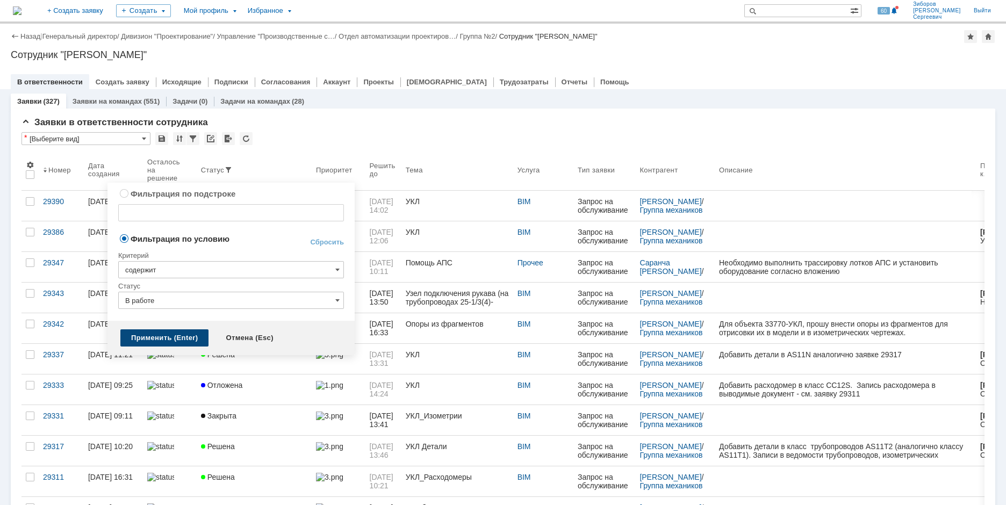
type input "В работе"
click at [169, 339] on div "Применить (Enter)" at bounding box center [164, 337] width 88 height 17
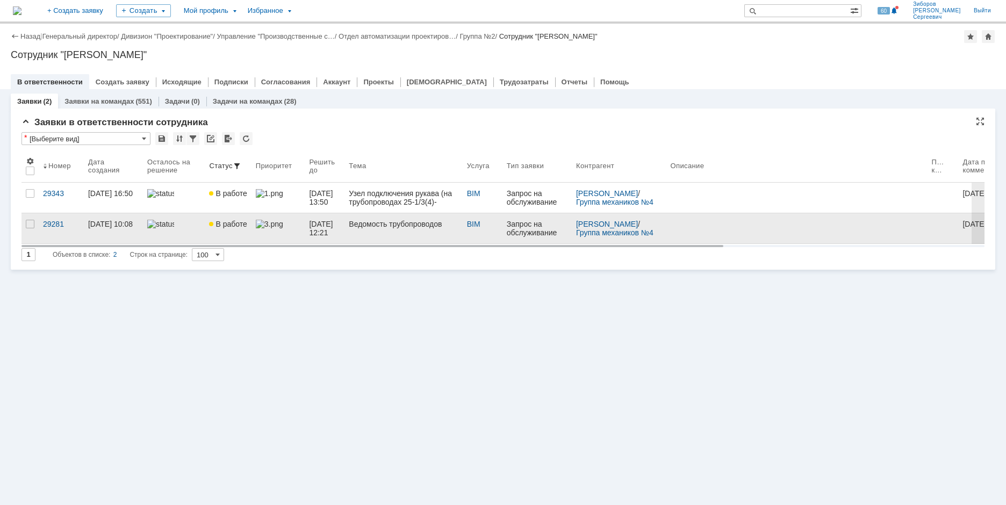
click at [363, 229] on link "Ведомость трубопроводов" at bounding box center [404, 228] width 118 height 30
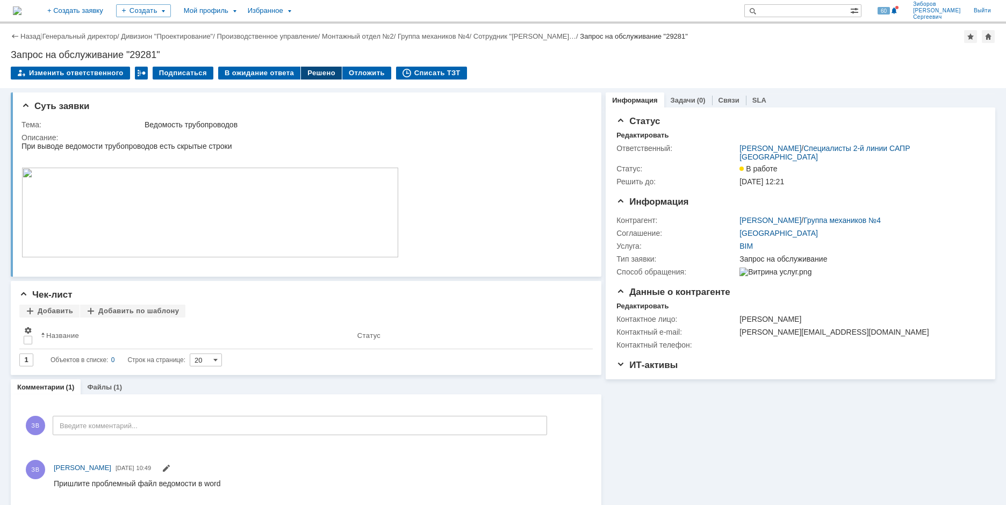
click at [314, 69] on div "Решено" at bounding box center [321, 73] width 41 height 13
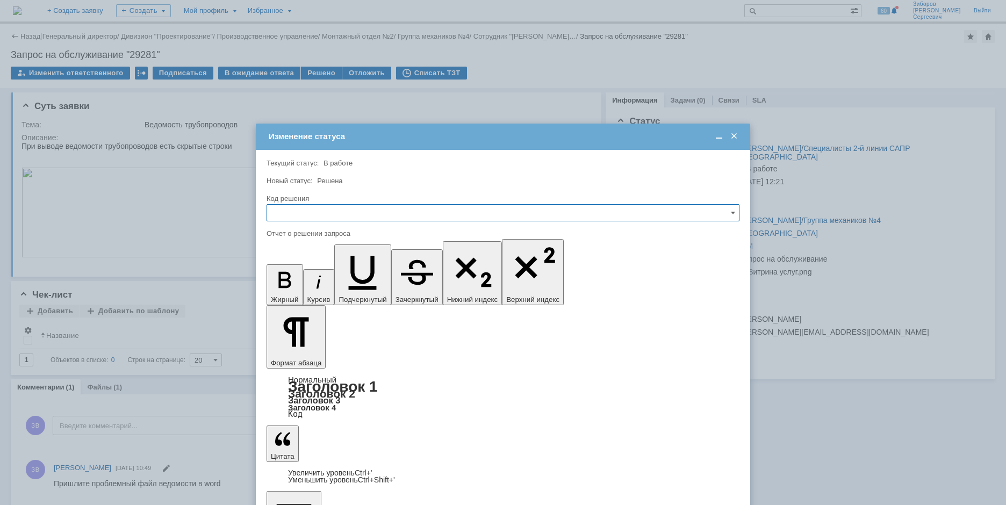
click at [286, 211] on input "text" at bounding box center [503, 212] width 473 height 17
click at [294, 288] on span "Решено" at bounding box center [503, 286] width 459 height 9
type input "Решено"
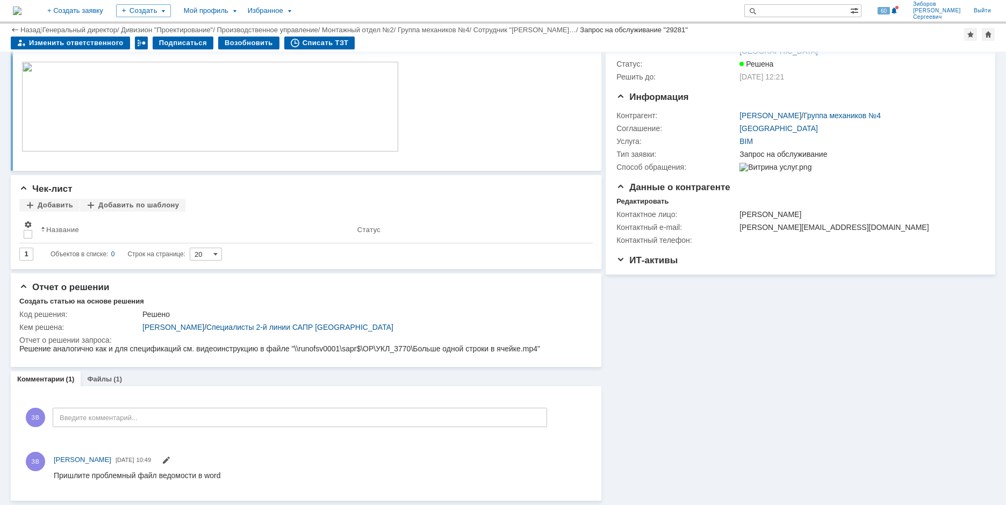
click at [22, 11] on img at bounding box center [17, 10] width 9 height 9
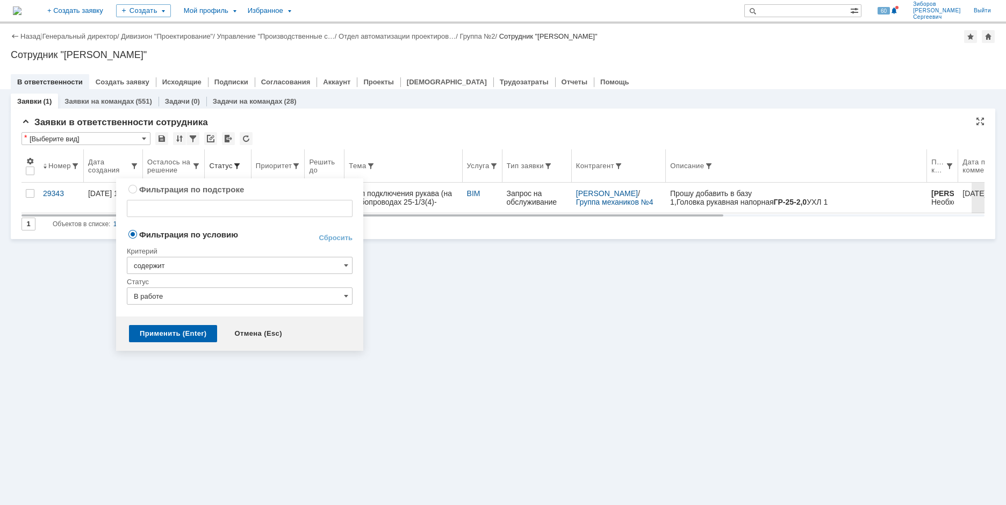
click at [235, 164] on span at bounding box center [237, 166] width 9 height 9
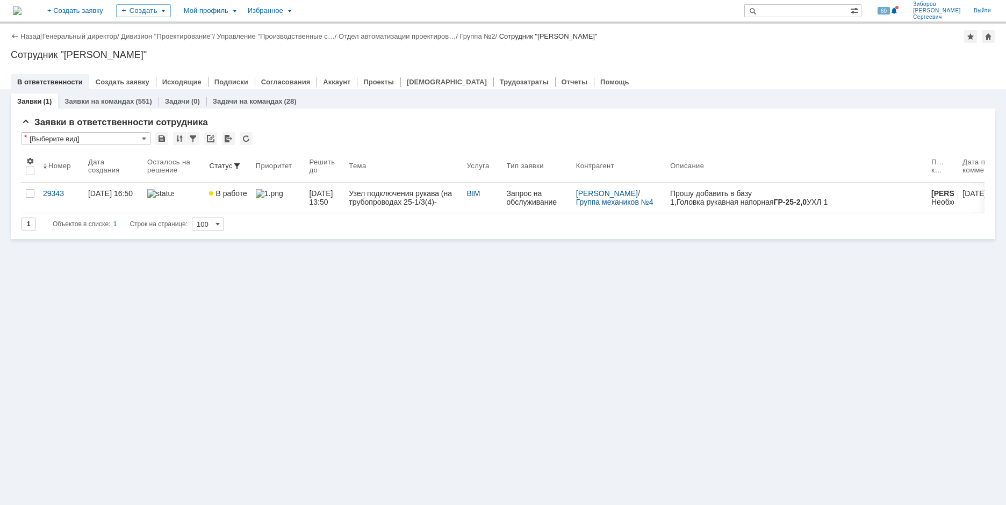
click at [443, 280] on div "Заявки (1) Заявки на командах (551) Задачи (0) Задачи на командах (28) Заявки в…" at bounding box center [503, 297] width 1006 height 416
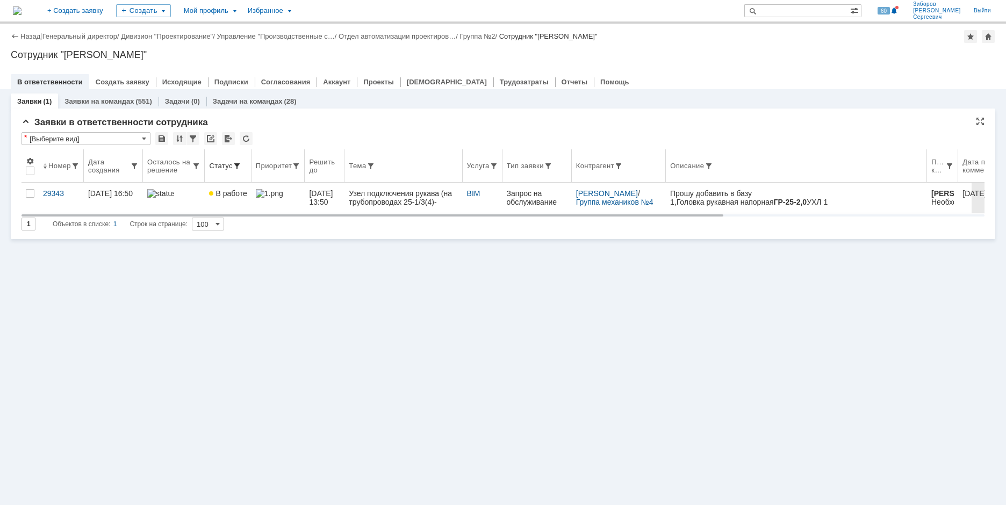
click at [237, 160] on th "Статус" at bounding box center [228, 165] width 46 height 33
click at [235, 166] on span at bounding box center [237, 166] width 9 height 9
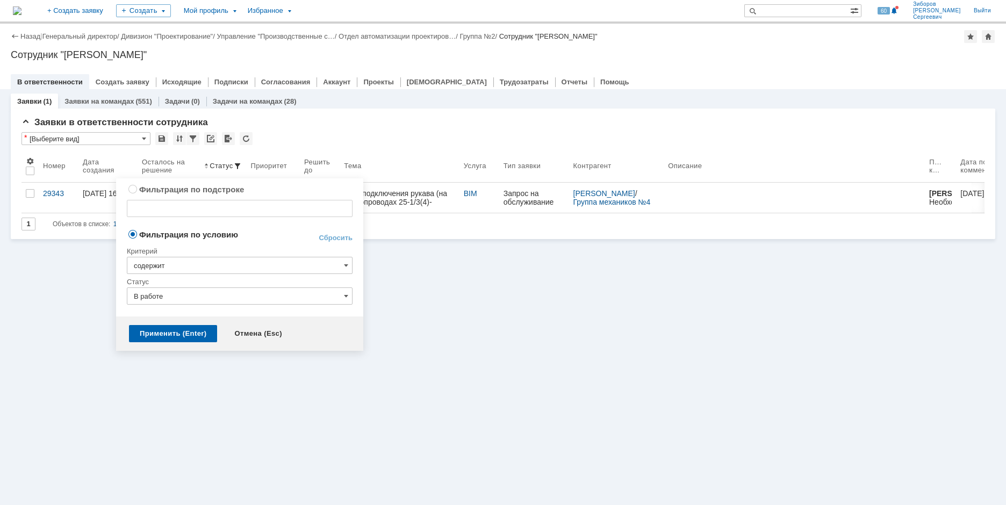
click at [343, 289] on input "В работе" at bounding box center [240, 296] width 226 height 17
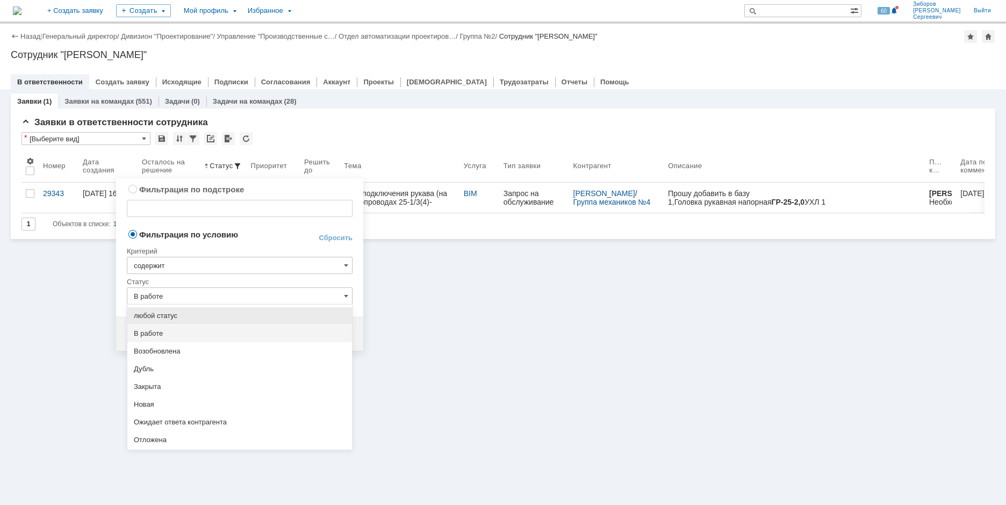
scroll to position [49, 0]
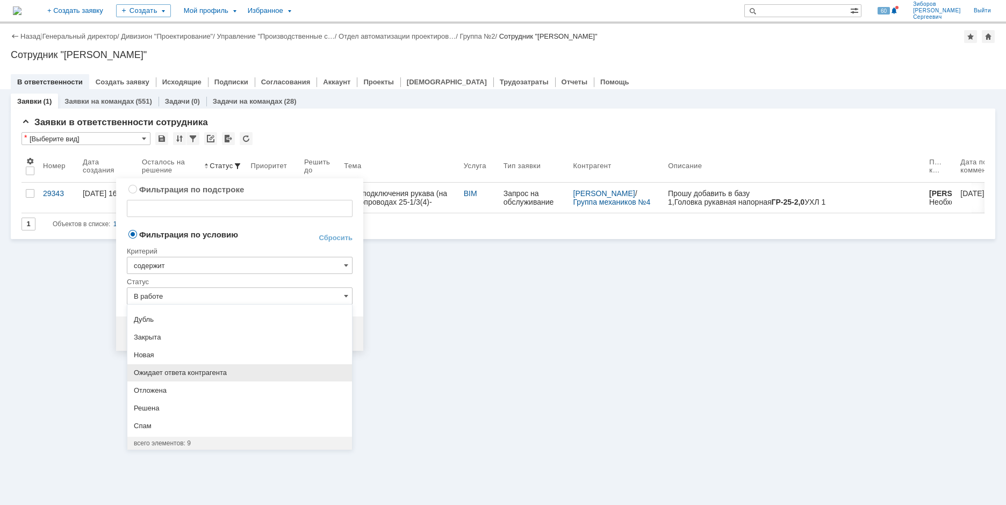
click at [208, 370] on span "Ожидает ответа контрагента" at bounding box center [240, 373] width 212 height 9
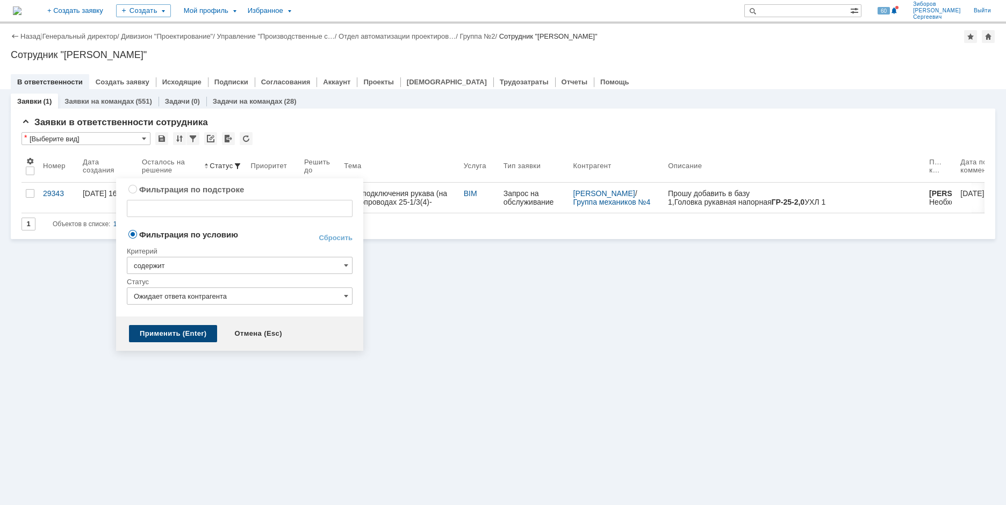
type input "Ожидает ответа контрагента"
click at [190, 335] on div "Применить (Enter)" at bounding box center [173, 333] width 88 height 17
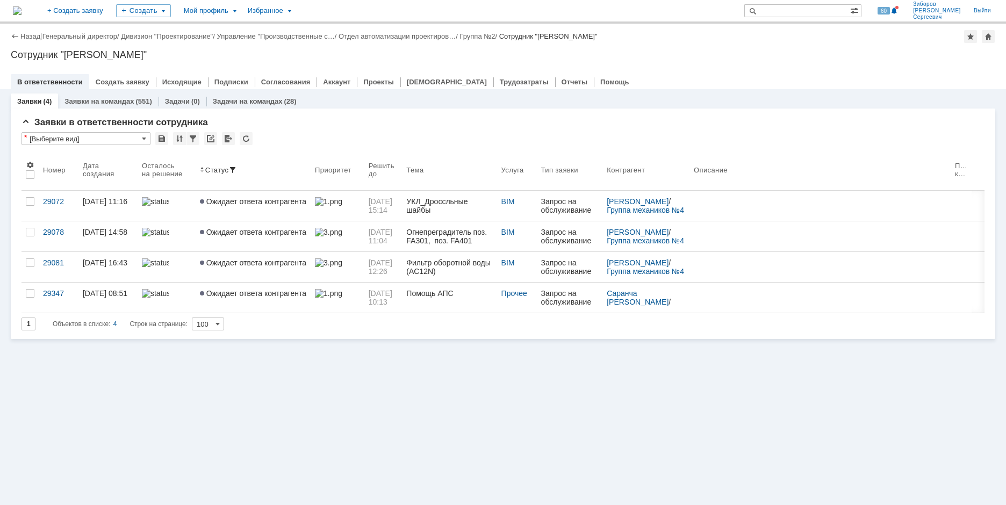
scroll to position [0, 0]
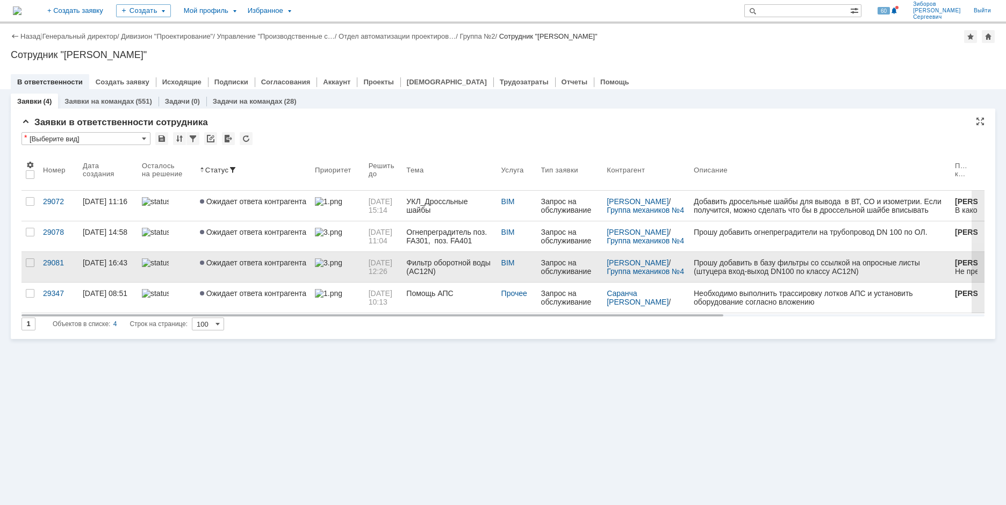
click at [256, 270] on link "Ожидает ответа контрагента" at bounding box center [253, 267] width 115 height 30
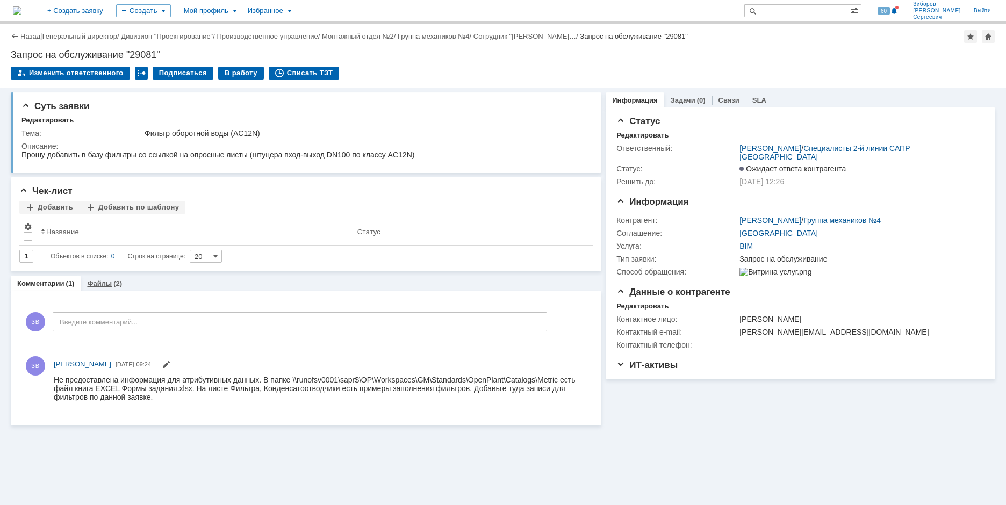
click at [113, 282] on div "(2)" at bounding box center [117, 284] width 9 height 8
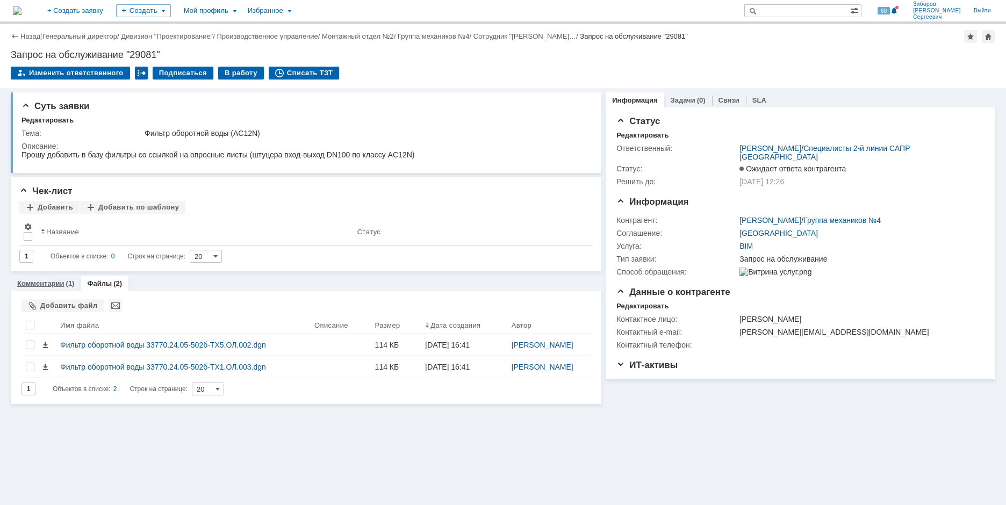
click at [60, 281] on link "Комментарии" at bounding box center [40, 284] width 47 height 8
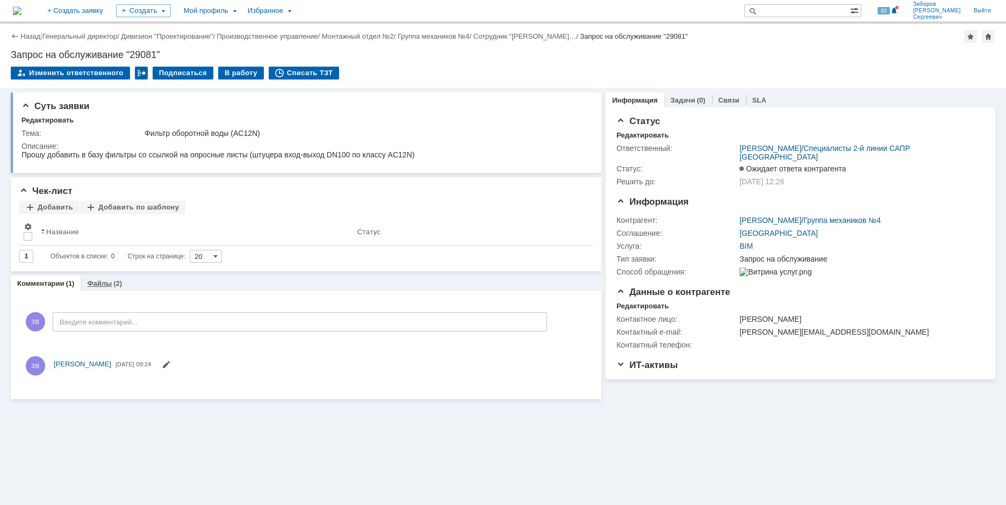
click at [109, 281] on link "Файлы" at bounding box center [99, 284] width 25 height 8
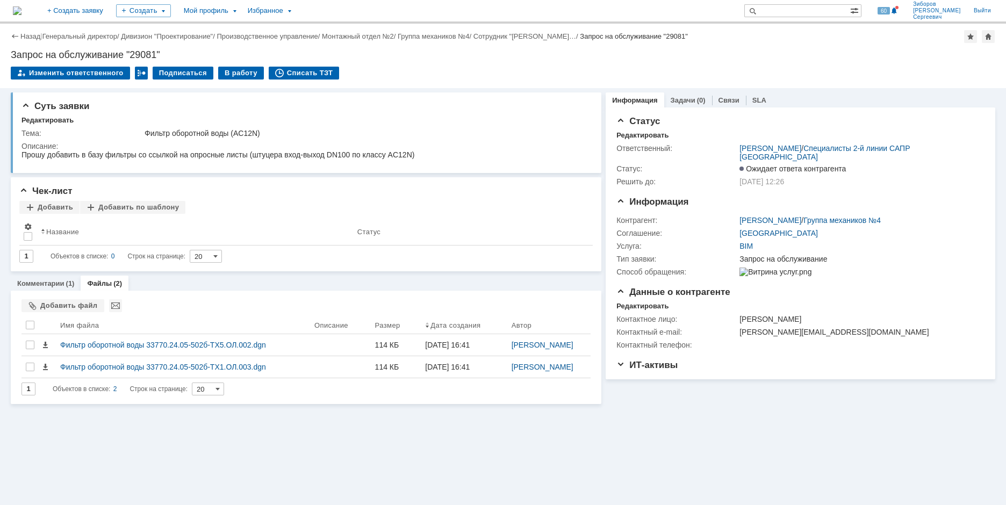
click at [22, 10] on img at bounding box center [17, 10] width 9 height 9
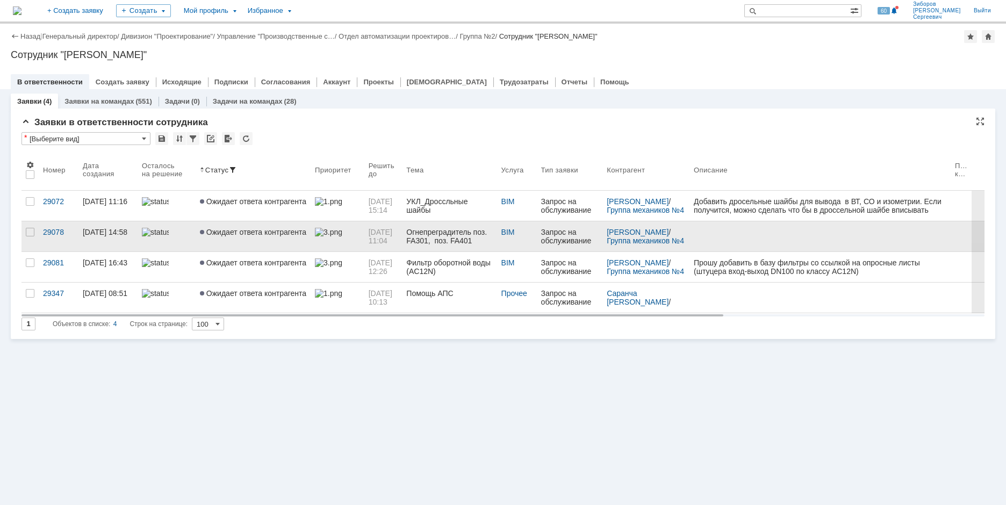
click at [235, 234] on span "Ожидает ответа контрагента" at bounding box center [253, 232] width 106 height 9
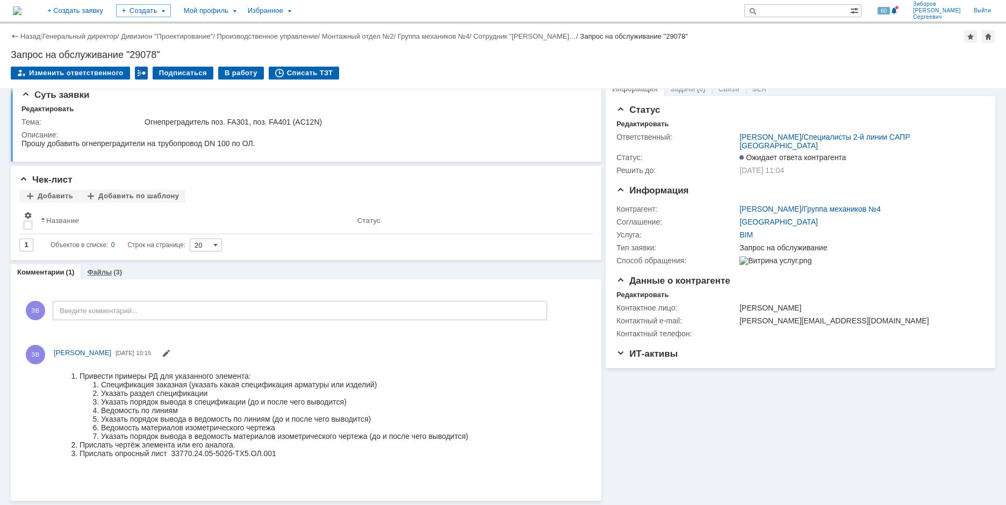
click at [109, 269] on link "Файлы" at bounding box center [99, 272] width 25 height 8
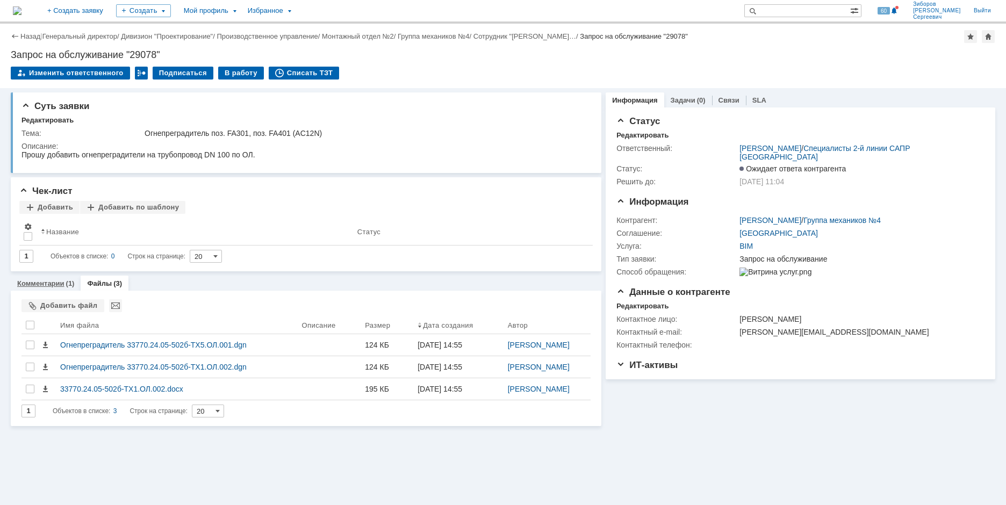
click at [47, 283] on link "Комментарии" at bounding box center [40, 284] width 47 height 8
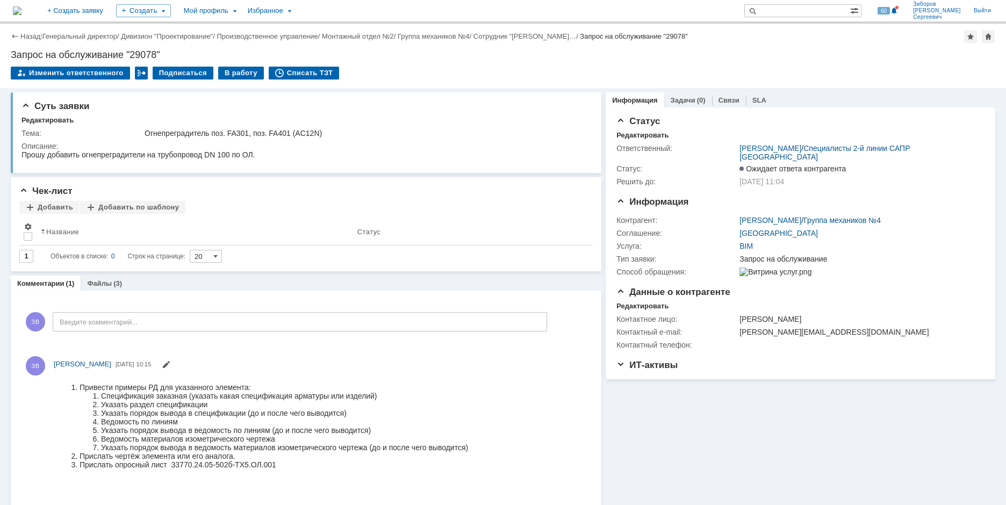
click at [22, 6] on img at bounding box center [17, 10] width 9 height 9
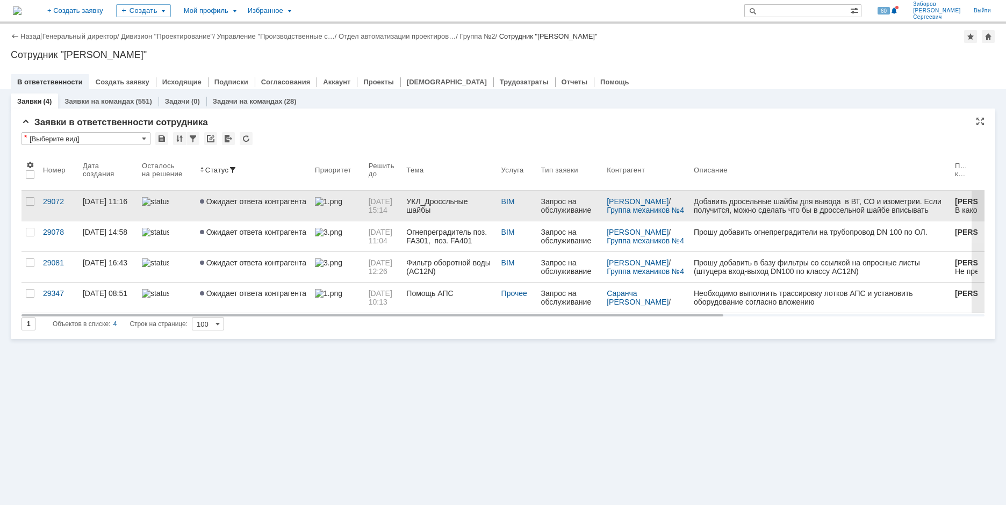
click at [255, 202] on span "Ожидает ответа контрагента" at bounding box center [253, 201] width 106 height 9
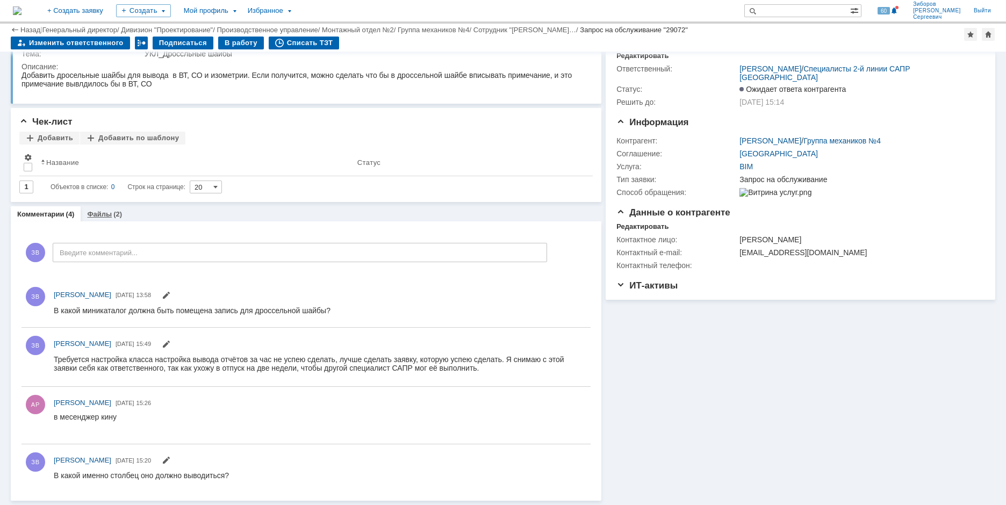
click at [104, 216] on link "Файлы" at bounding box center [99, 214] width 25 height 8
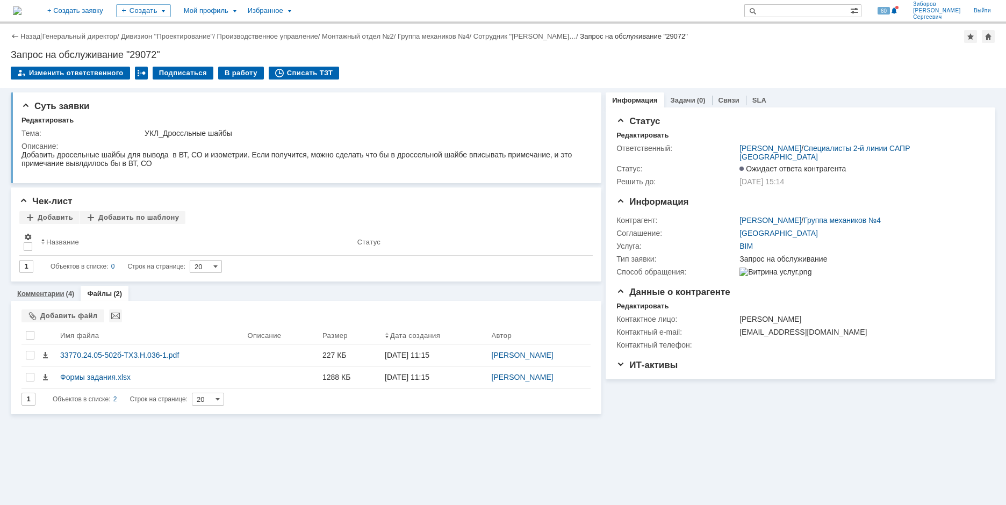
click at [52, 291] on link "Комментарии" at bounding box center [40, 294] width 47 height 8
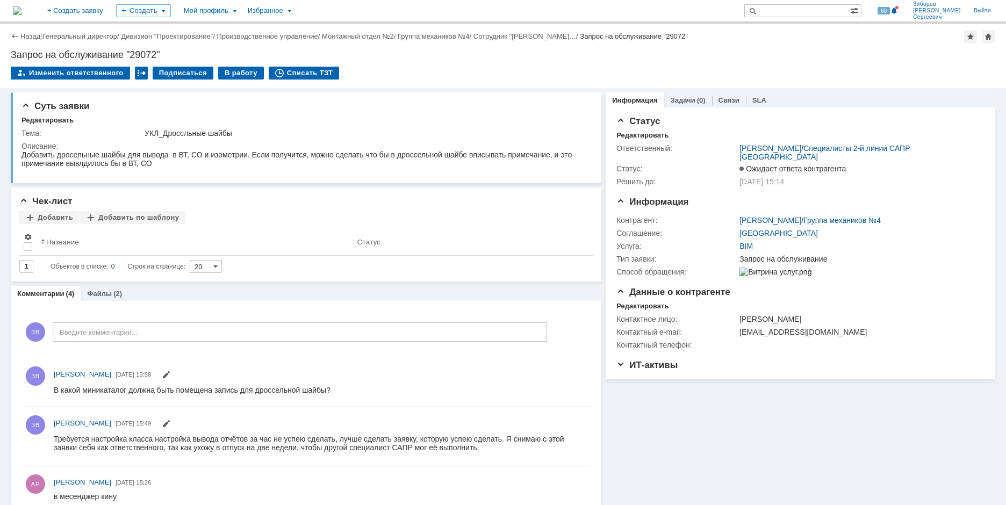
click at [22, 8] on img at bounding box center [17, 10] width 9 height 9
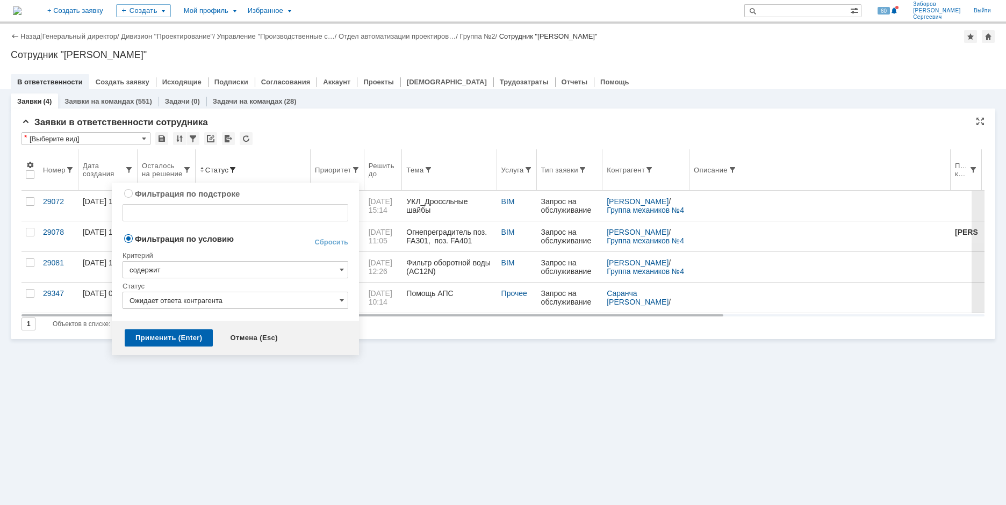
click at [235, 169] on span at bounding box center [232, 170] width 9 height 9
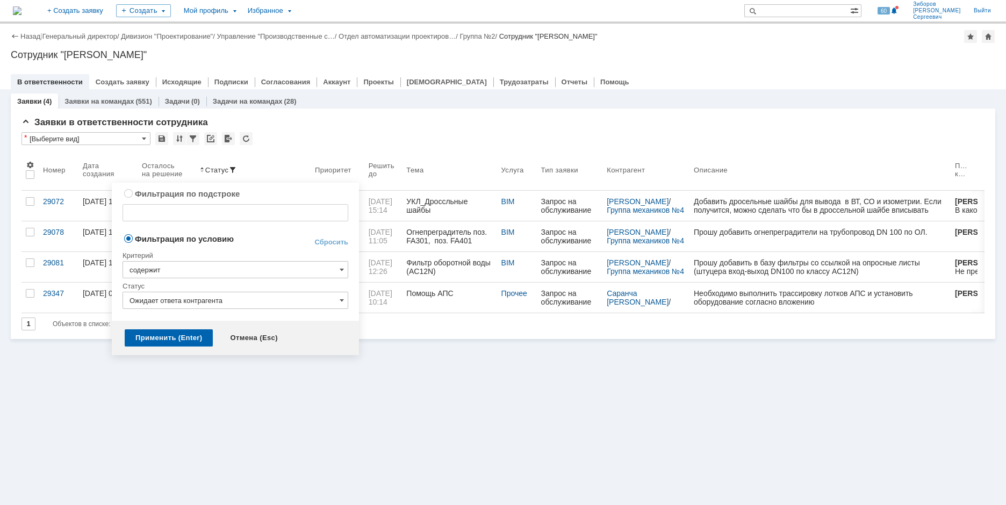
click at [323, 302] on input "Ожидает ответа контрагента" at bounding box center [236, 300] width 226 height 17
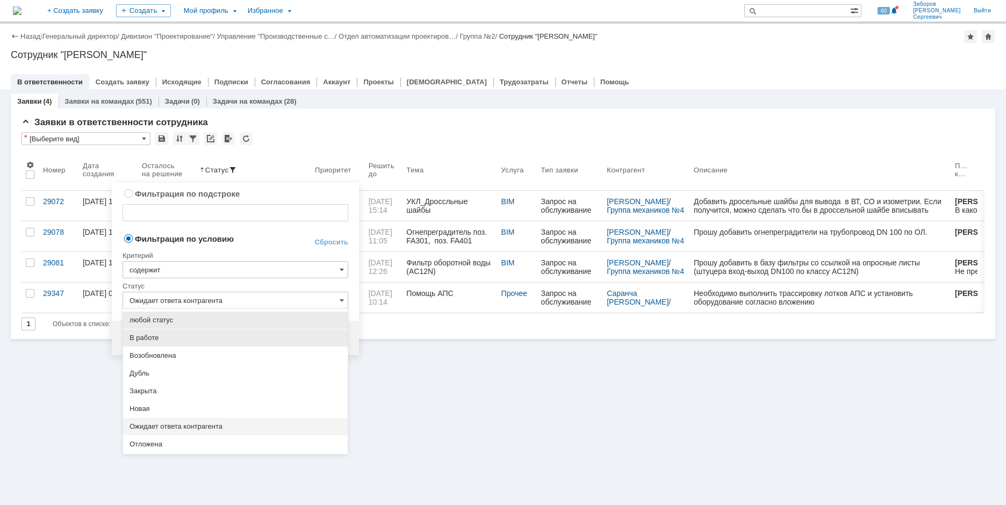
click at [149, 340] on span "В работе" at bounding box center [236, 338] width 212 height 9
type input "В работе"
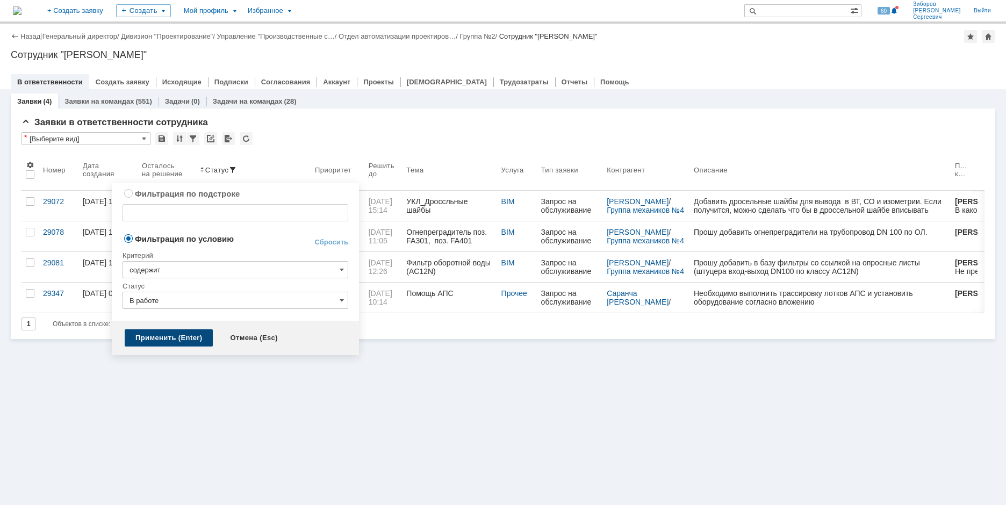
click at [174, 339] on div "Применить (Enter)" at bounding box center [169, 337] width 88 height 17
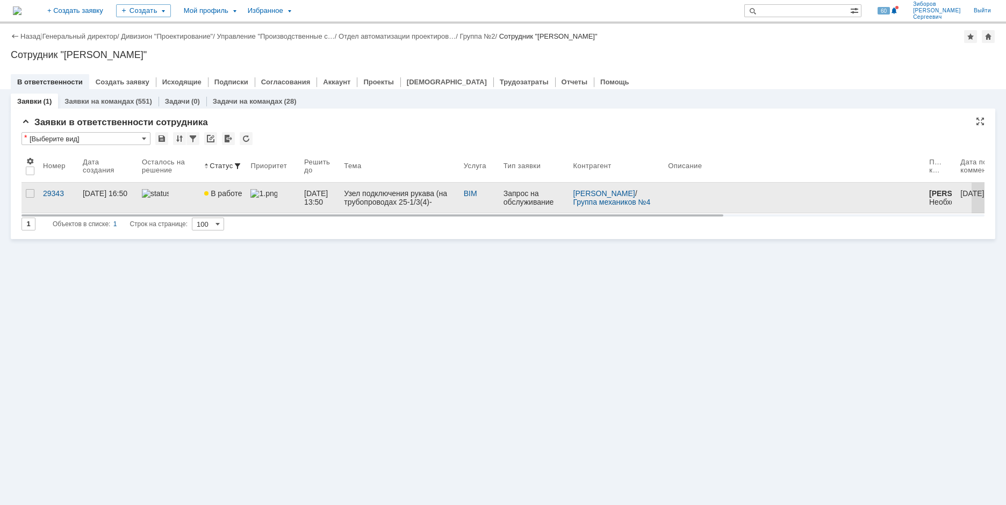
click at [263, 196] on span at bounding box center [263, 193] width 27 height 9
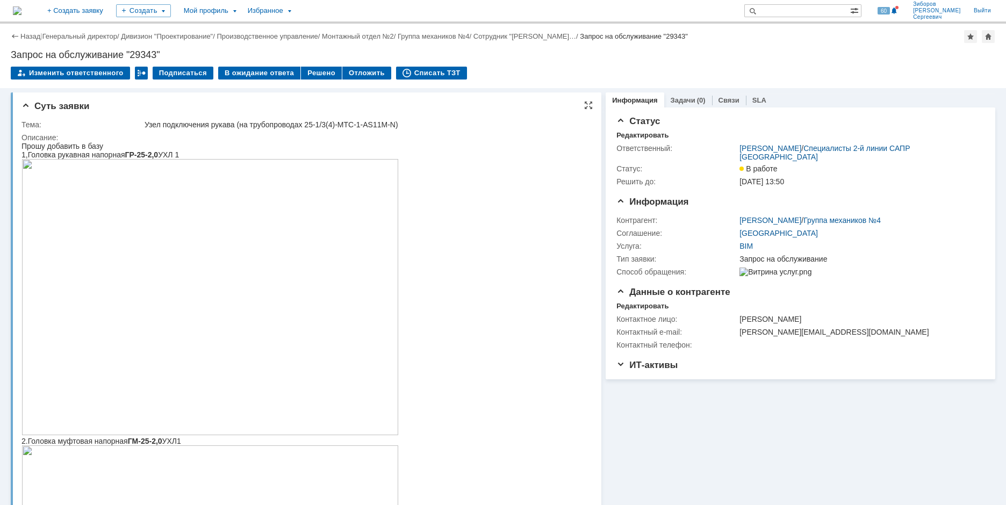
click at [34, 128] on div "Тема:" at bounding box center [82, 124] width 121 height 9
drag, startPoint x: 23, startPoint y: 123, endPoint x: 421, endPoint y: 121, distance: 398.3
click at [421, 121] on tr "Тема: Узел подключения рукава (на трубопроводах 25-1/3(4)-МТС-1-AS11M-N)" at bounding box center [305, 124] width 566 height 13
copy tr "Тема: Узел подключения рукава (на трубопроводах 25-1/3(4)-МТС-1-AS11M-N)"
click at [440, 147] on html "Прошу добавить в базу 1,Головка рукавная напорная ГР-25-2,0 УХЛ 1 2.Головка муф…" at bounding box center [300, 445] width 557 height 607
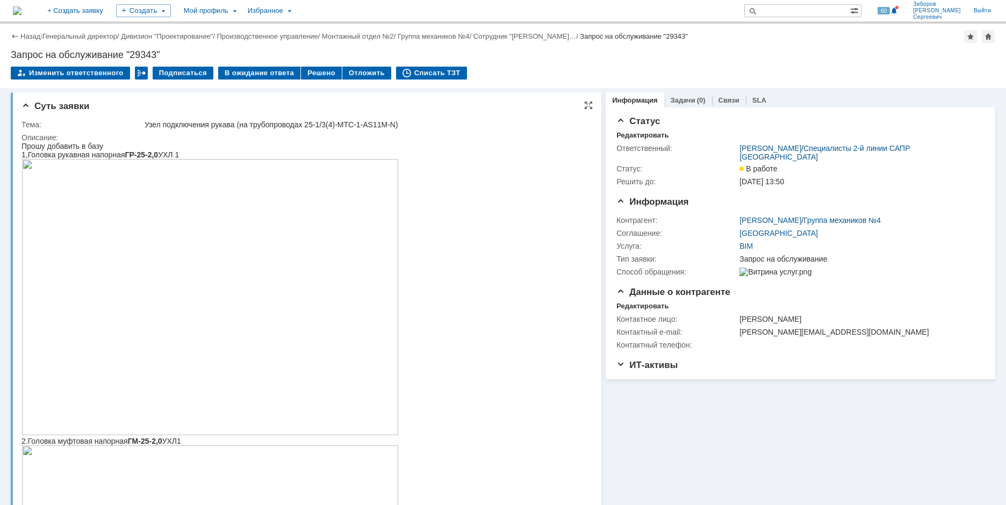
click at [49, 139] on div "Описание:" at bounding box center [305, 137] width 566 height 9
drag, startPoint x: 23, startPoint y: 137, endPoint x: 74, endPoint y: 138, distance: 50.5
click at [74, 138] on div "Описание:" at bounding box center [305, 137] width 566 height 9
copy div "Описание:"
click at [88, 147] on div "Прошу добавить в базу" at bounding box center [210, 146] width 377 height 9
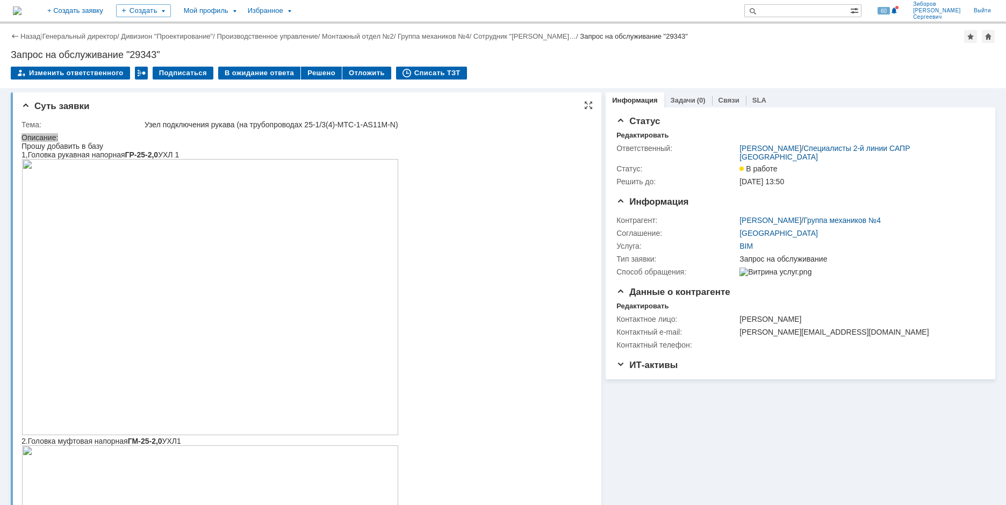
click at [38, 151] on div "Прошу добавить в базу" at bounding box center [210, 146] width 377 height 9
drag, startPoint x: 23, startPoint y: 148, endPoint x: 195, endPoint y: 157, distance: 172.8
click at [195, 157] on body "Прошу добавить в базу 1,Головка рукавная напорная ГР-25-2,0 УХЛ 1 2.Головка муф…" at bounding box center [210, 445] width 377 height 607
copy body "Прошу добавить в базу 1,Головка рукавная напорная ГР-25-2,0 УХЛ 1"
click at [273, 210] on img at bounding box center [210, 297] width 377 height 276
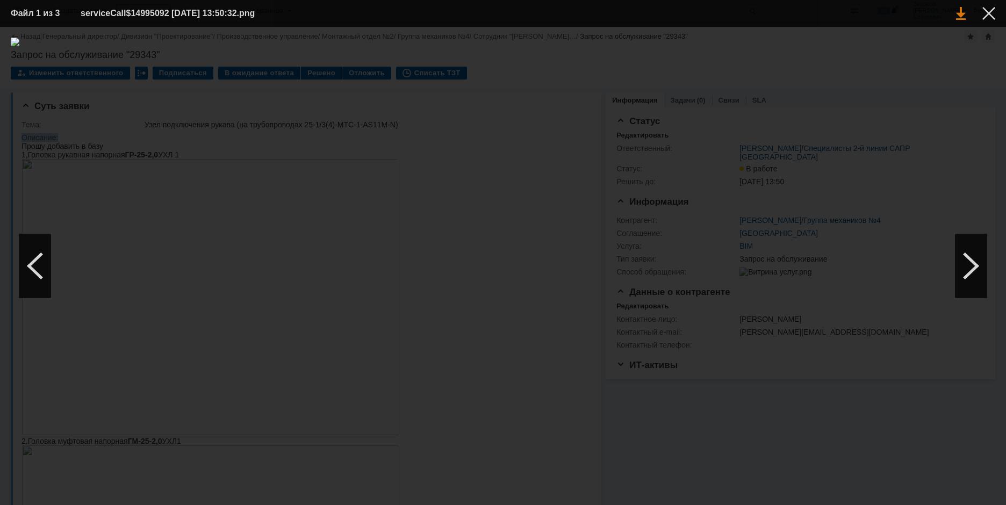
click at [962, 11] on link at bounding box center [961, 13] width 10 height 13
click at [988, 13] on div at bounding box center [989, 13] width 13 height 13
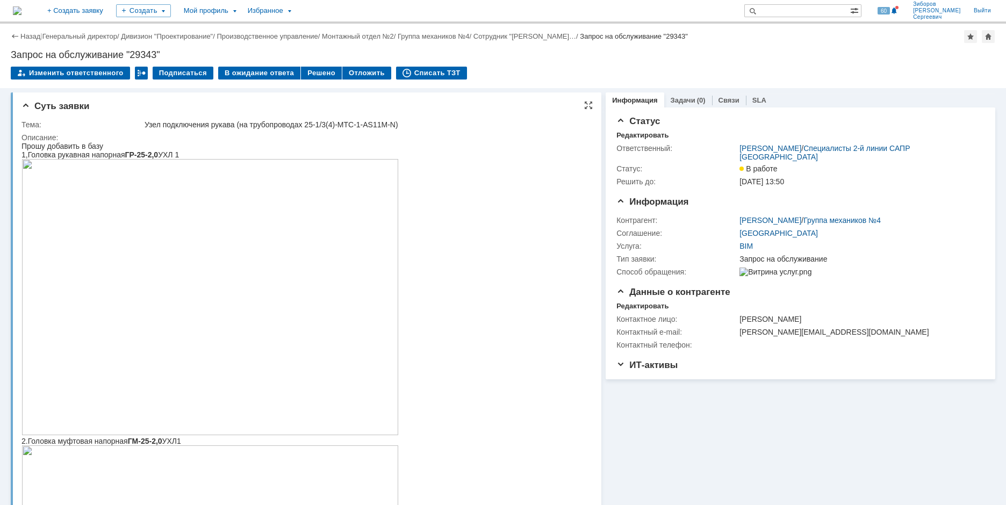
scroll to position [108, 0]
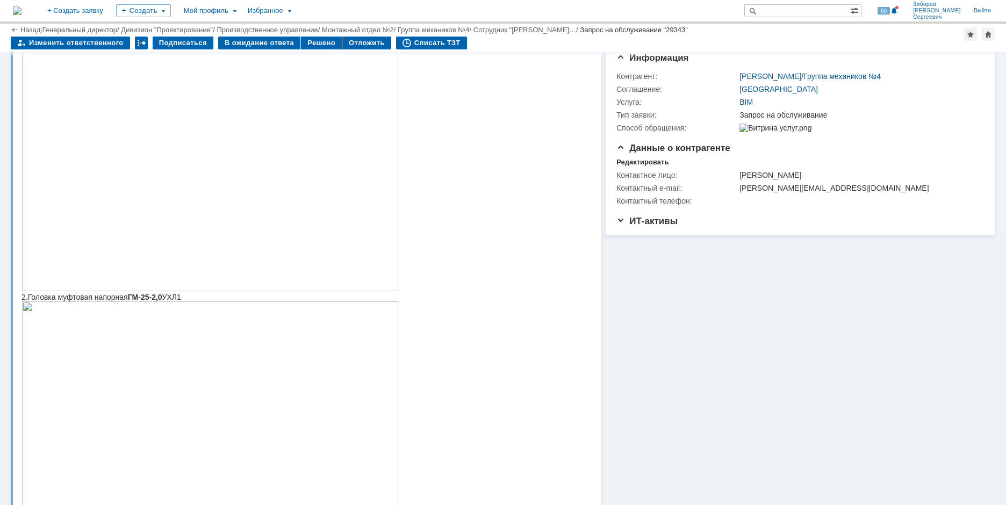
click at [277, 242] on img at bounding box center [210, 153] width 377 height 276
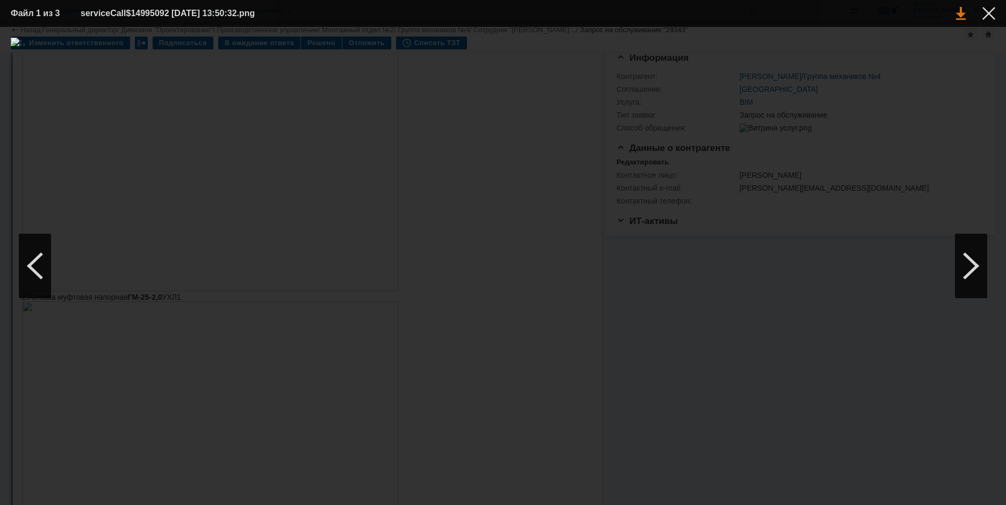
click at [963, 10] on link at bounding box center [961, 13] width 10 height 13
click at [993, 15] on div at bounding box center [989, 13] width 13 height 13
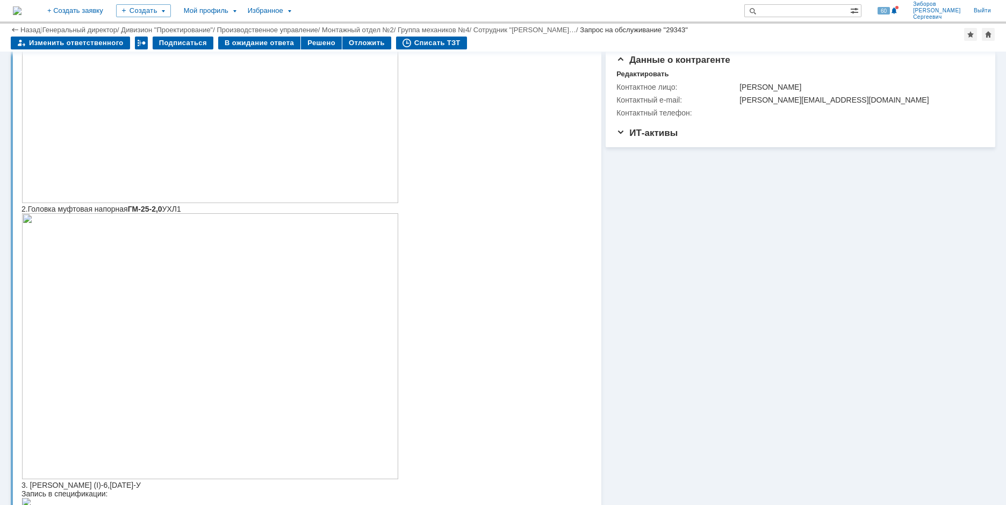
scroll to position [269, 0]
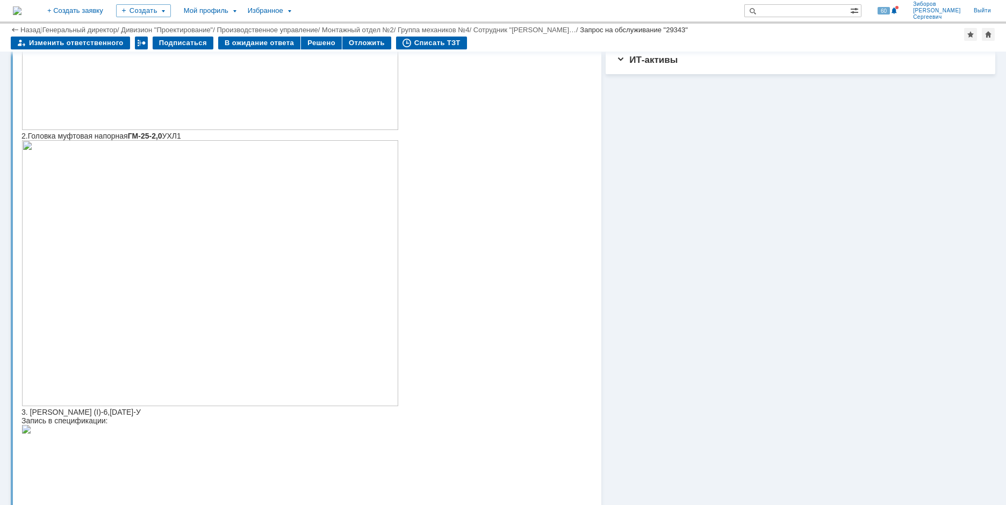
click at [213, 235] on img at bounding box center [210, 273] width 377 height 266
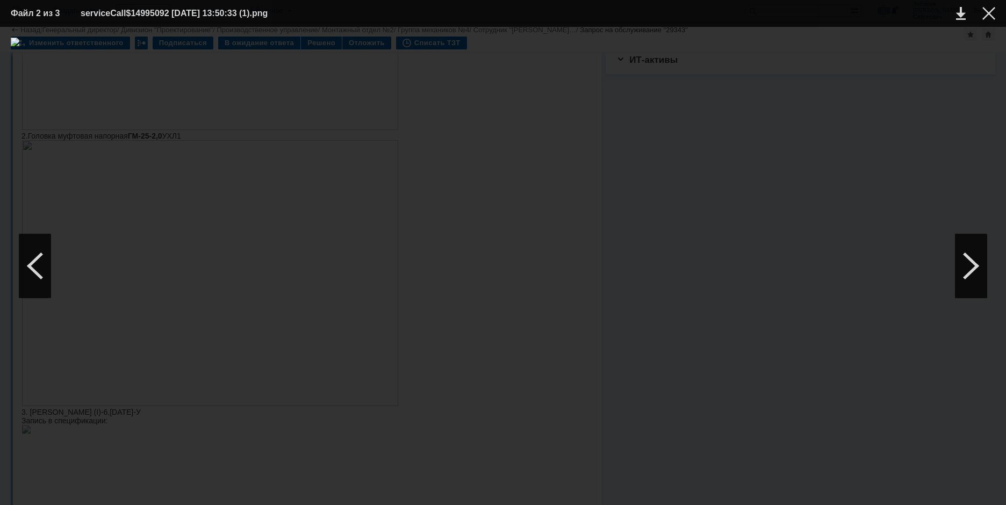
click at [956, 17] on td at bounding box center [951, 13] width 30 height 16
click at [959, 14] on link at bounding box center [961, 13] width 10 height 13
click at [992, 13] on div at bounding box center [989, 13] width 13 height 13
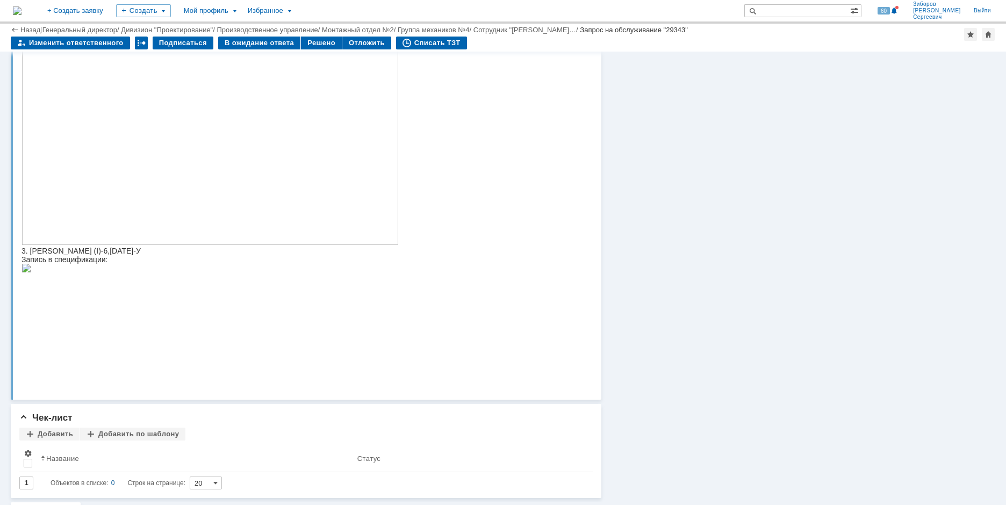
scroll to position [562, 0]
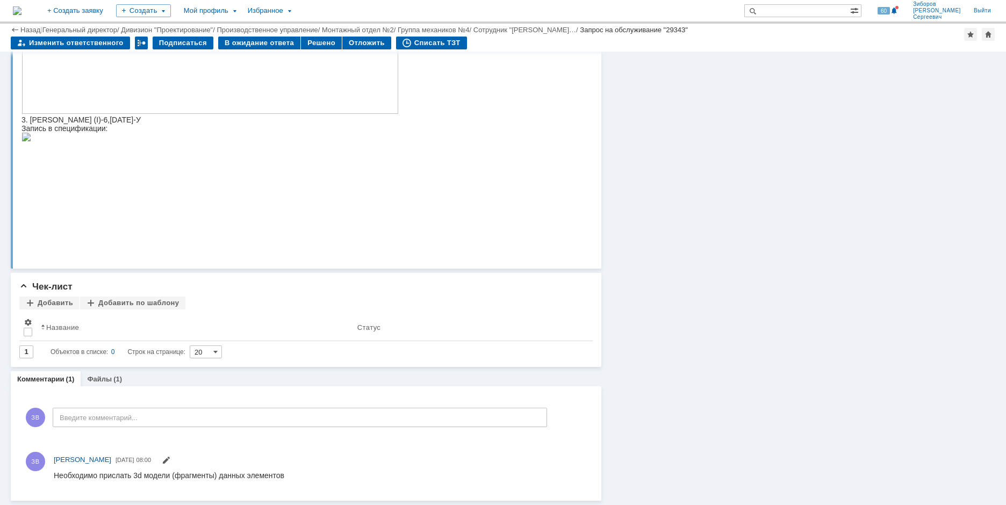
click at [31, 141] on img at bounding box center [27, 137] width 10 height 9
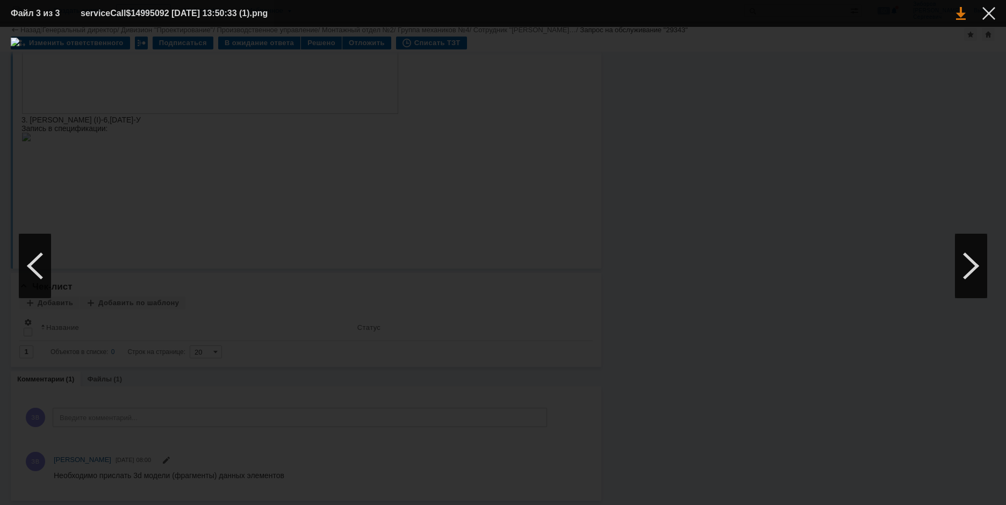
click at [962, 17] on link at bounding box center [961, 13] width 10 height 13
click at [987, 8] on div at bounding box center [989, 13] width 13 height 13
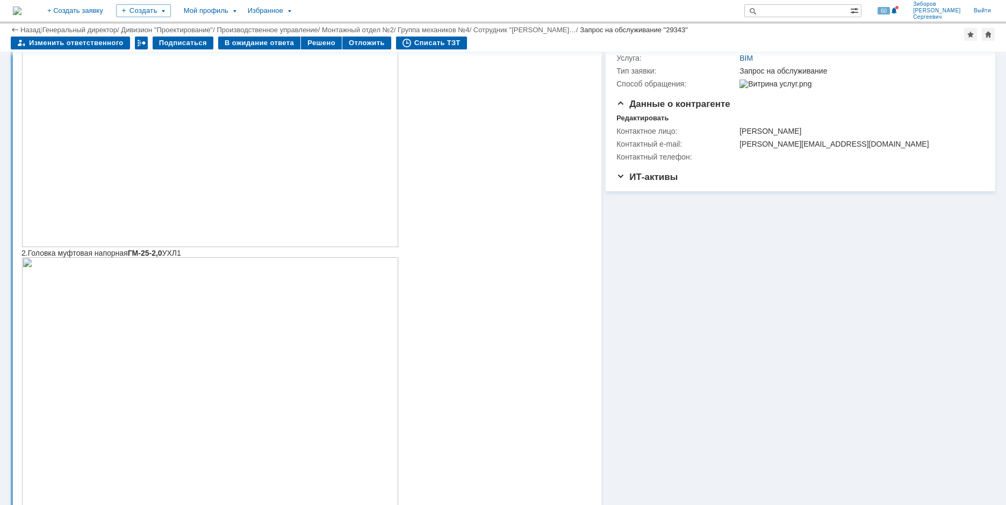
scroll to position [24, 0]
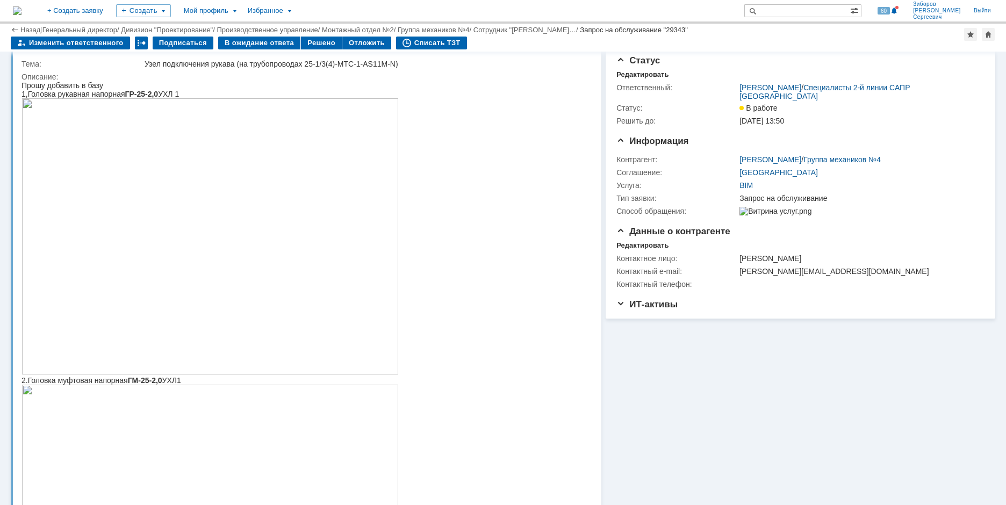
drag, startPoint x: 22, startPoint y: 385, endPoint x: 218, endPoint y: 382, distance: 196.2
click at [218, 382] on div "2.Головка муфтовая напорная ГМ-25-2,0 УХЛ1" at bounding box center [210, 380] width 377 height 9
copy div "2.Головка муфтовая напорная ГМ-25-2,0 УХЛ1"
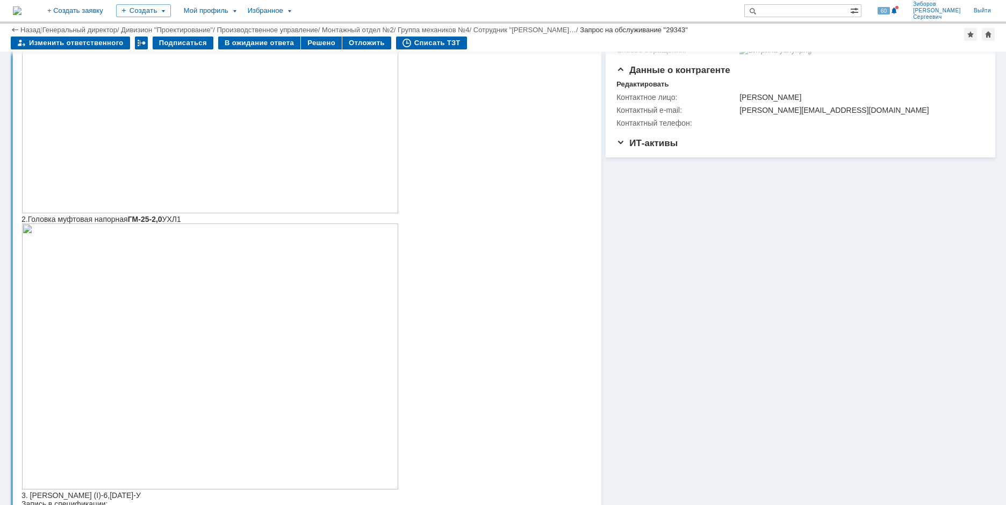
click at [511, 245] on html "Прошу добавить в базу 1,Головка рукавная напорная ГР-25-2,0 УХЛ 1 2.Головка муф…" at bounding box center [302, 223] width 561 height 607
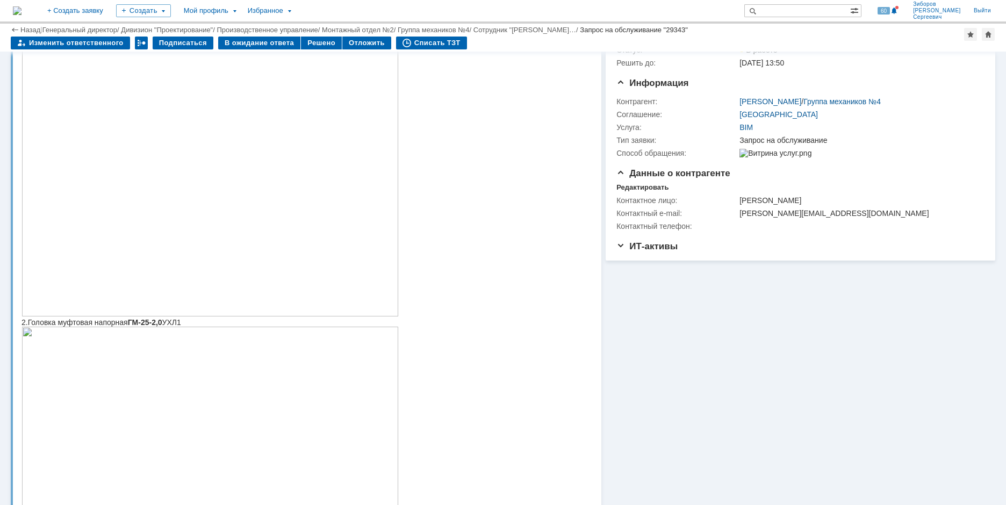
scroll to position [0, 0]
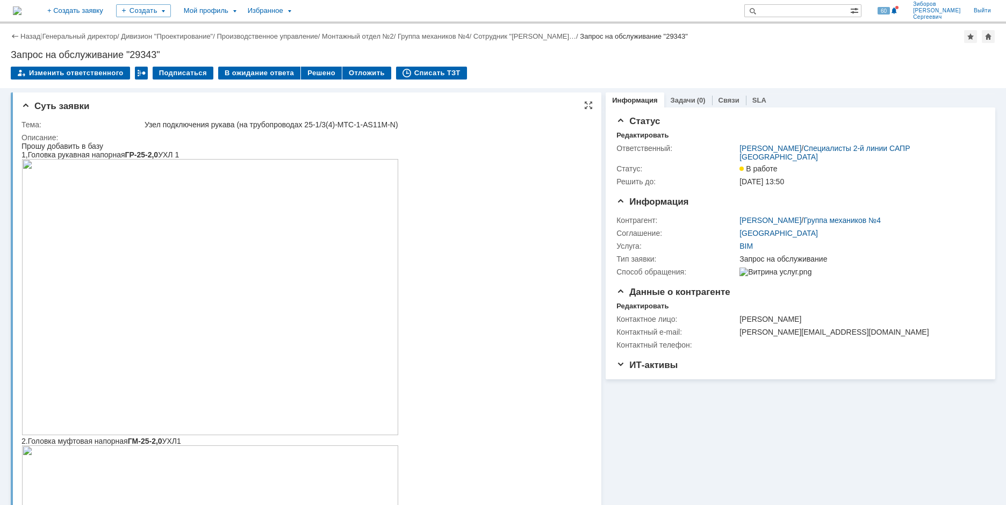
click at [289, 346] on img at bounding box center [210, 297] width 377 height 276
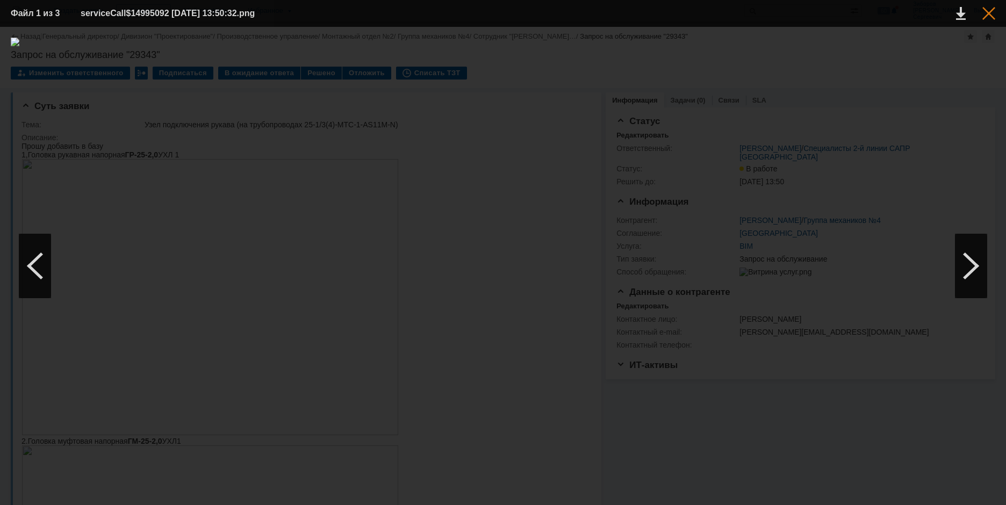
click at [986, 16] on div at bounding box center [989, 13] width 13 height 13
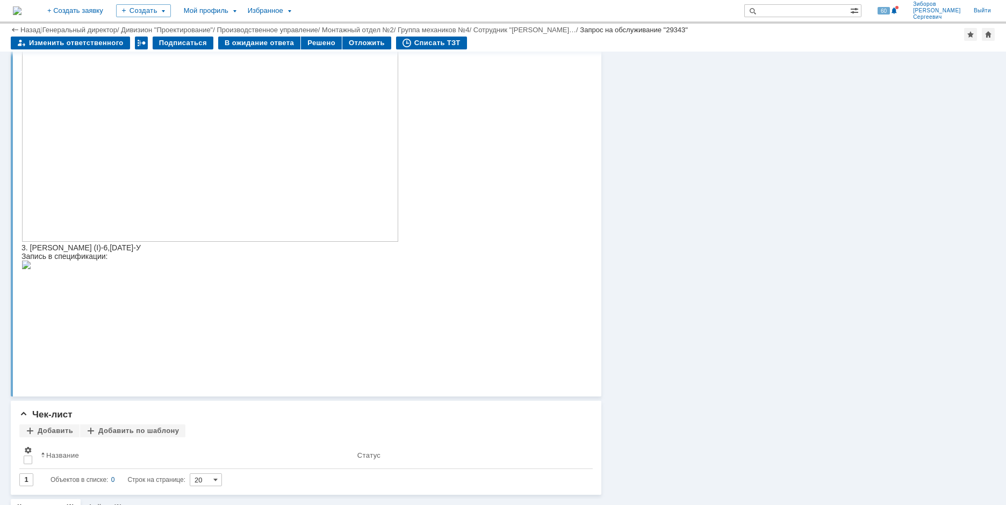
scroll to position [376, 0]
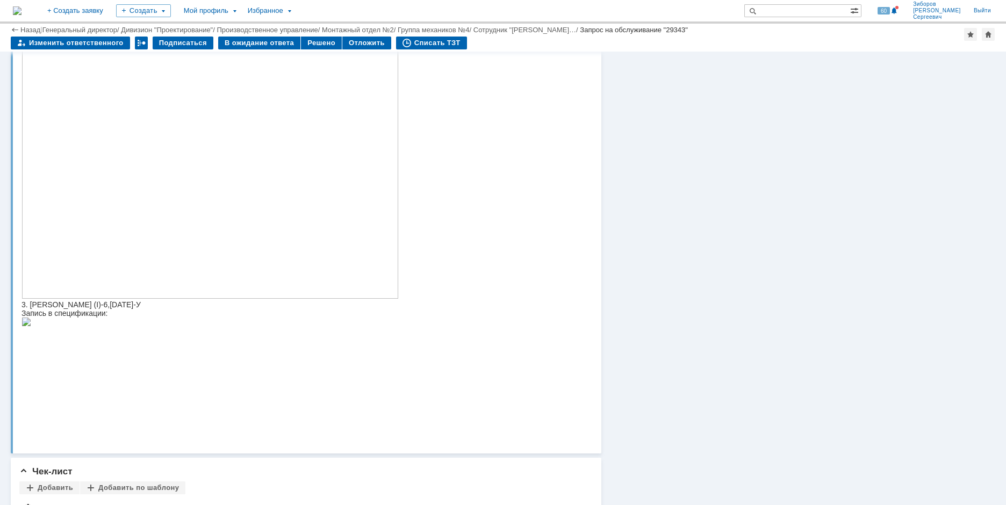
click at [284, 231] on img at bounding box center [210, 166] width 377 height 266
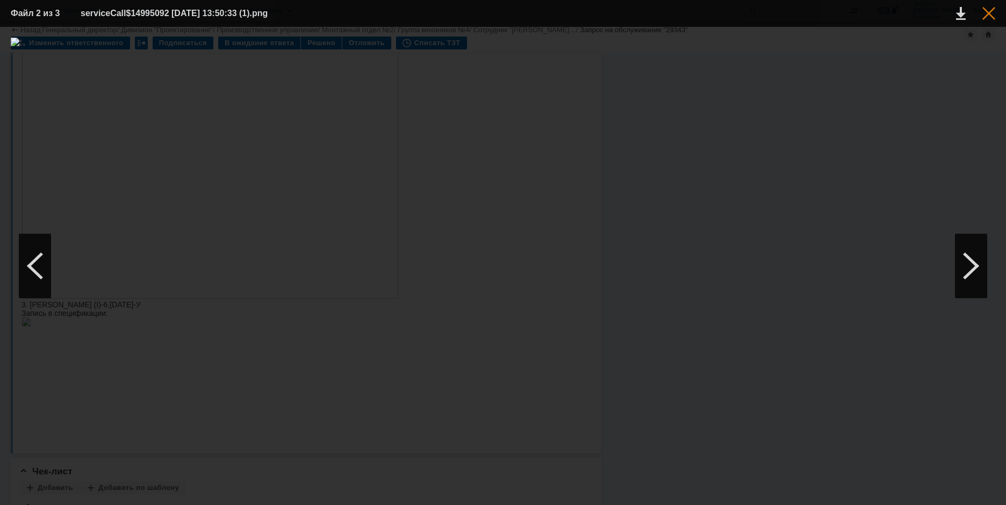
click at [988, 12] on div at bounding box center [989, 13] width 13 height 13
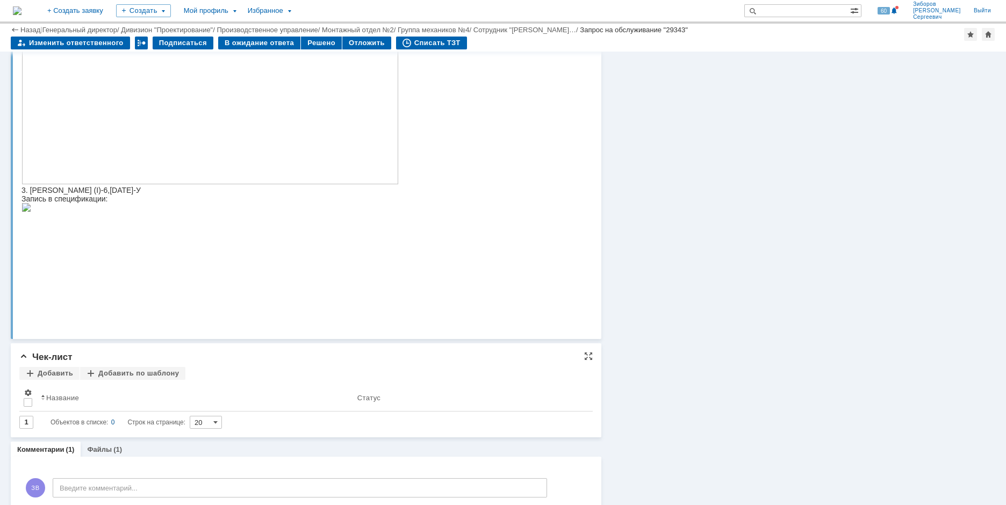
scroll to position [538, 0]
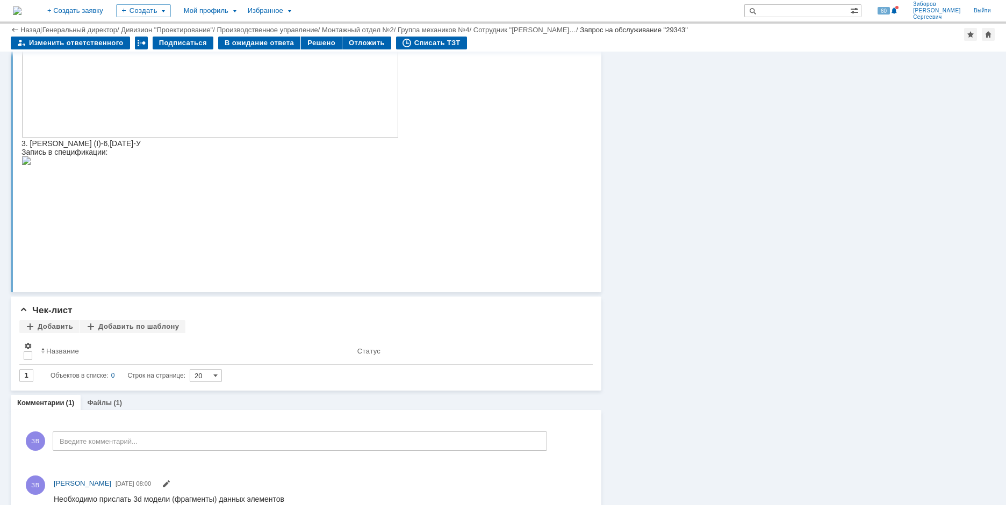
click at [31, 165] on img at bounding box center [27, 160] width 10 height 9
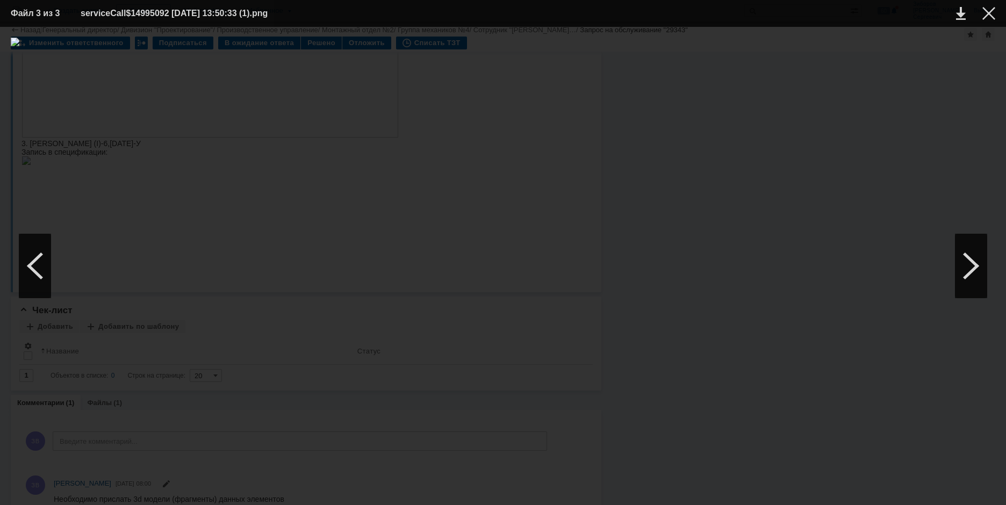
click at [982, 17] on td at bounding box center [981, 13] width 30 height 16
click at [997, 17] on table "Файл 3 из 3 serviceCall$14995092 [DATE] 13:50:33 (1).png" at bounding box center [503, 13] width 1006 height 27
click at [988, 13] on div at bounding box center [989, 13] width 13 height 13
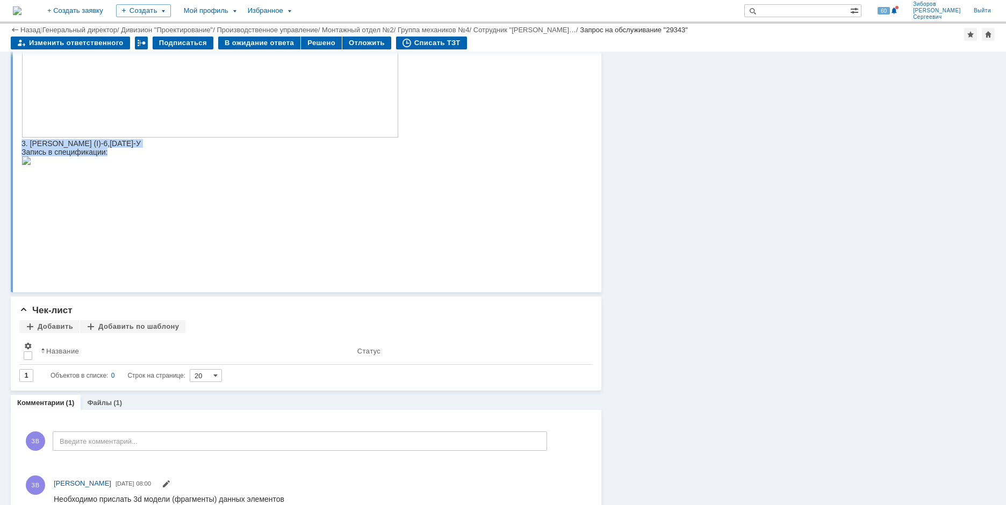
drag, startPoint x: 22, startPoint y: 148, endPoint x: 123, endPoint y: 156, distance: 100.8
copy body "3. [PERSON_NAME] (I)-6,[DATE]-У Запись в спецификации:"
click at [31, 165] on img at bounding box center [27, 160] width 10 height 9
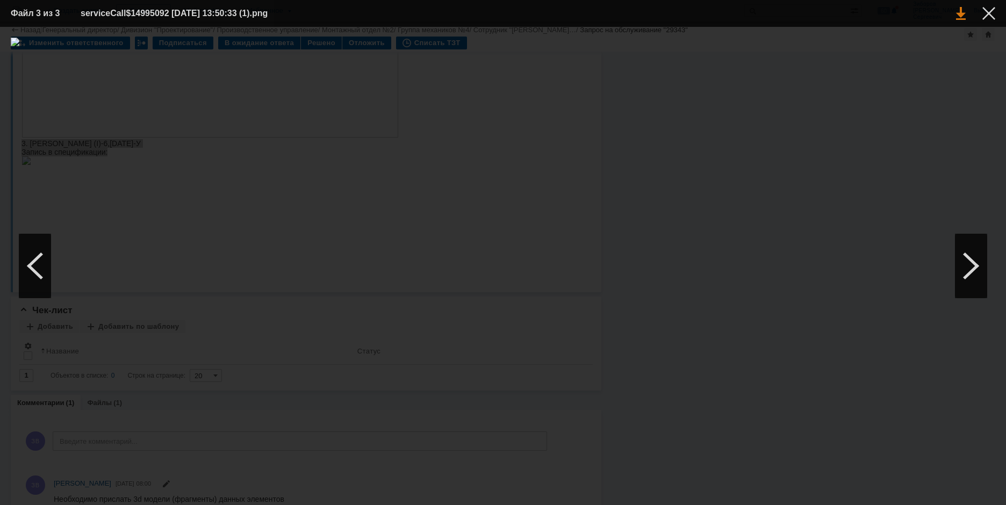
click at [961, 15] on link at bounding box center [961, 13] width 10 height 13
click at [985, 16] on div at bounding box center [989, 13] width 13 height 13
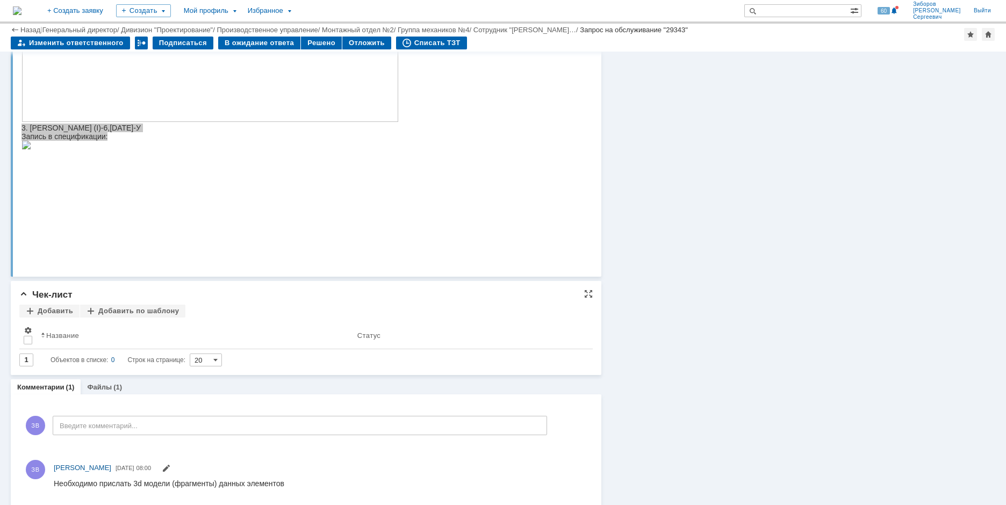
scroll to position [562, 0]
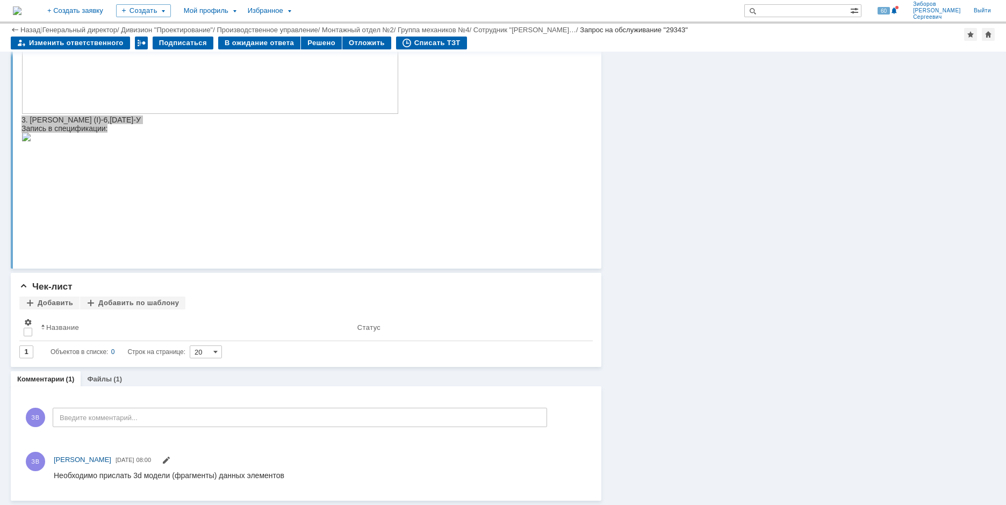
click at [107, 376] on link "Файлы" at bounding box center [99, 379] width 25 height 8
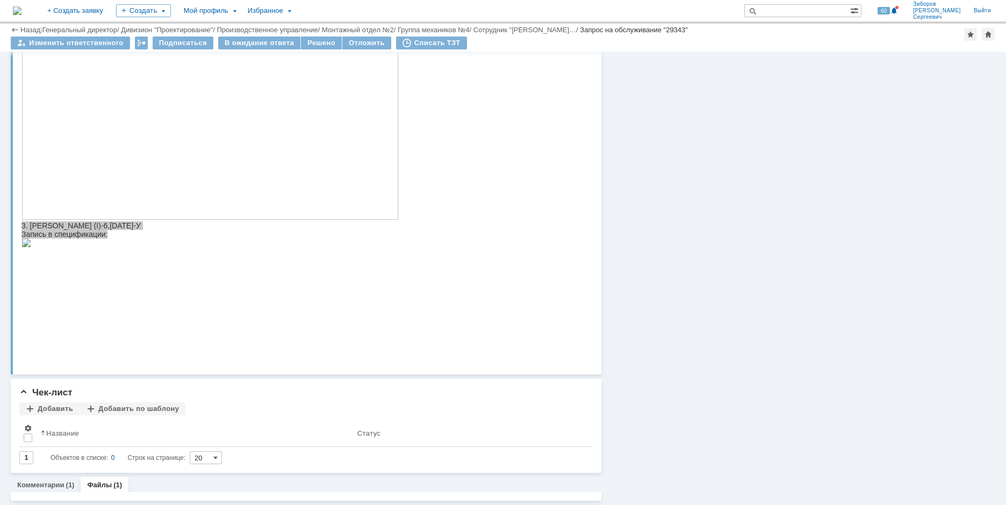
scroll to position [539, 0]
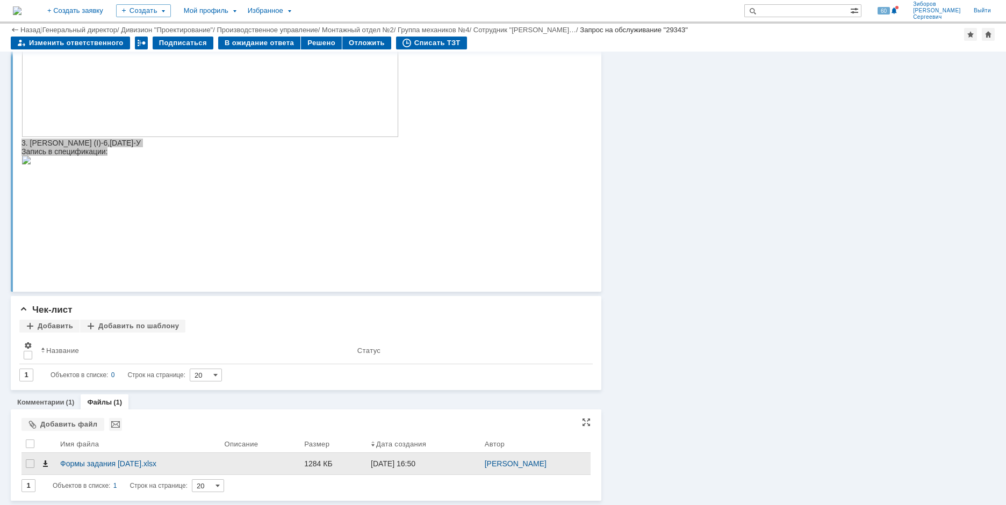
click at [44, 464] on span at bounding box center [45, 464] width 9 height 9
